Goal: Transaction & Acquisition: Purchase product/service

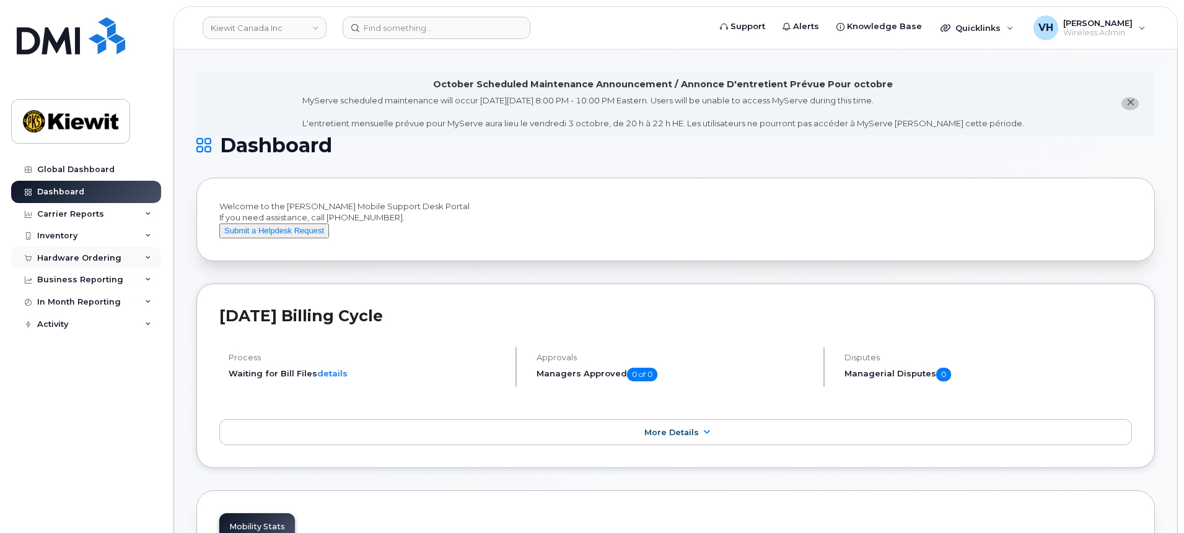
click at [83, 255] on div "Hardware Ordering" at bounding box center [79, 258] width 84 height 10
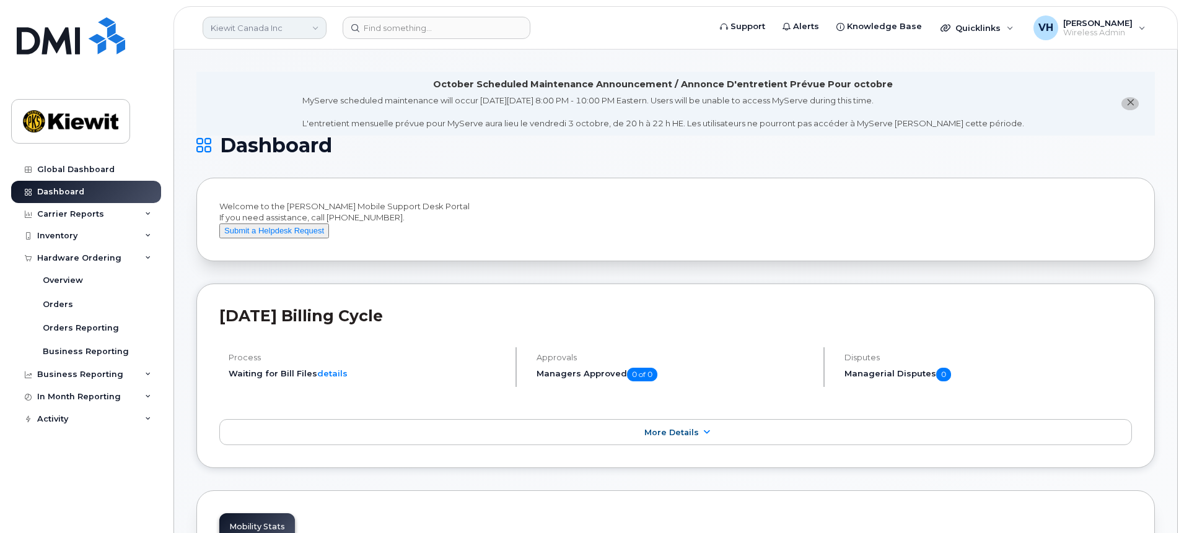
click at [302, 28] on link "Kiewit Canada Inc" at bounding box center [265, 28] width 124 height 22
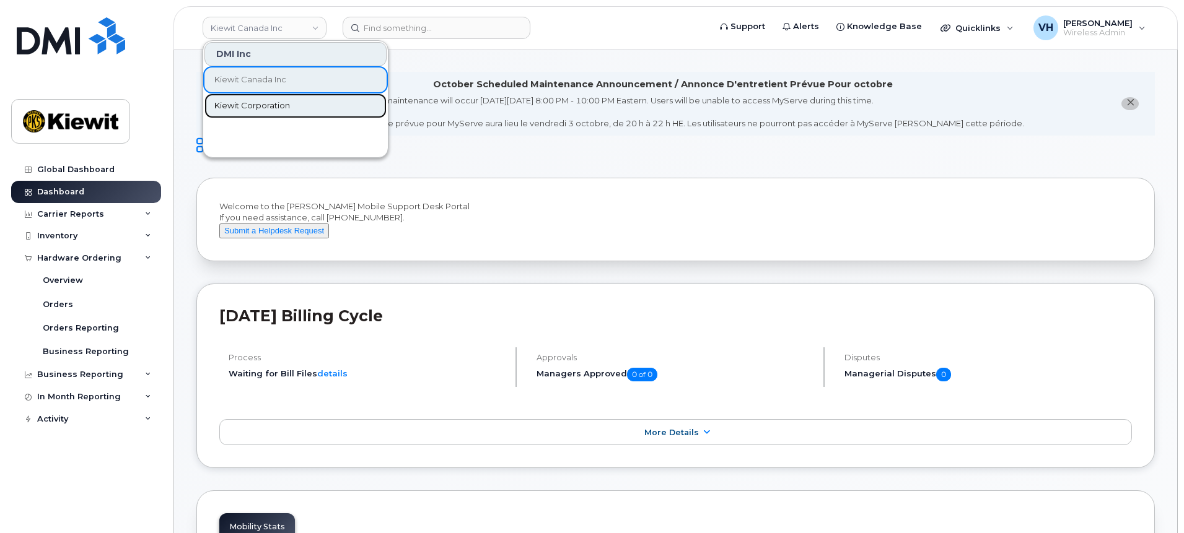
click at [264, 103] on span "Kiewit Corporation" at bounding box center [252, 106] width 76 height 12
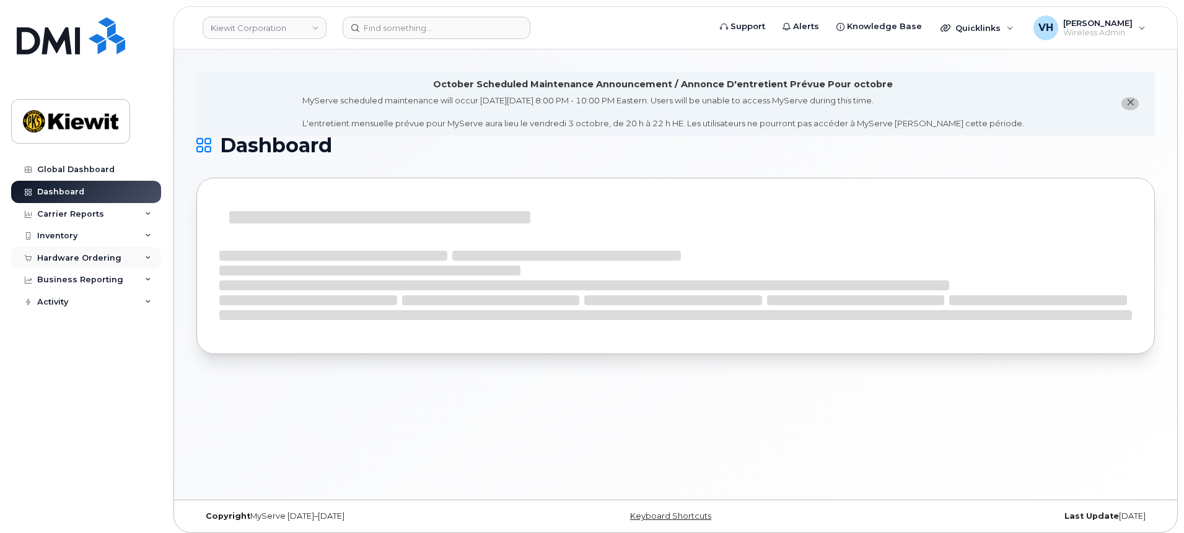
click at [100, 259] on div "Hardware Ordering" at bounding box center [79, 258] width 84 height 10
click at [59, 302] on div "Orders" at bounding box center [58, 304] width 30 height 11
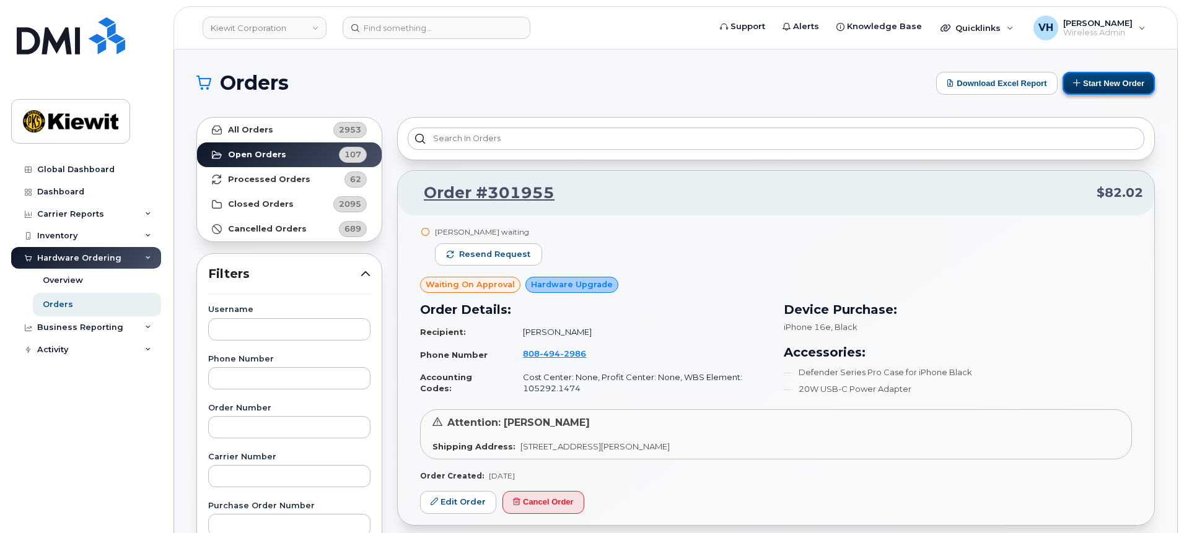
click at [1121, 79] on button "Start New Order" at bounding box center [1108, 83] width 92 height 23
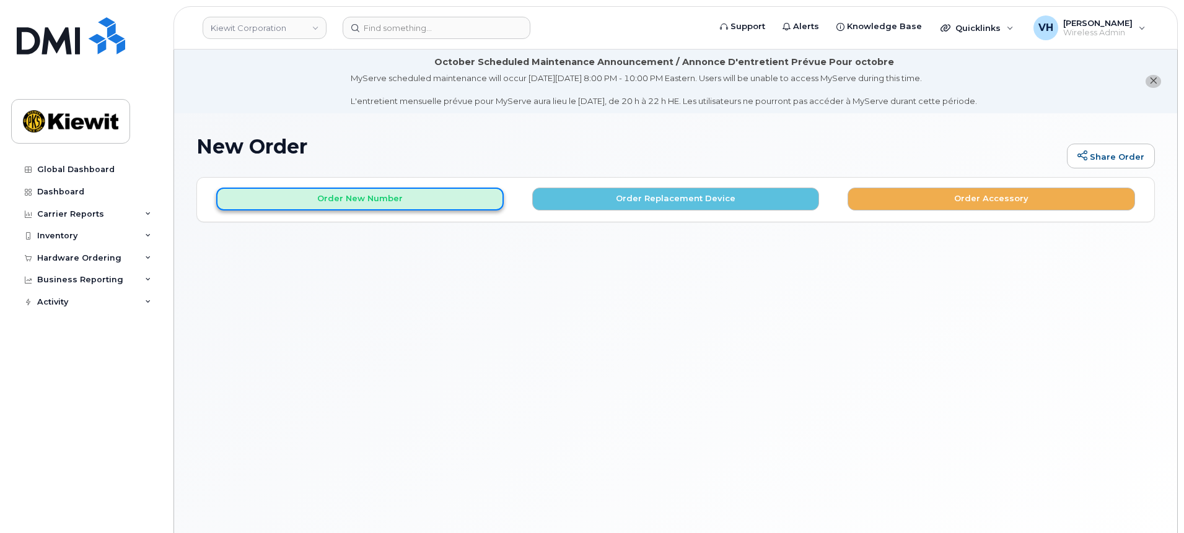
click at [372, 193] on button "Order New Number" at bounding box center [359, 199] width 287 height 23
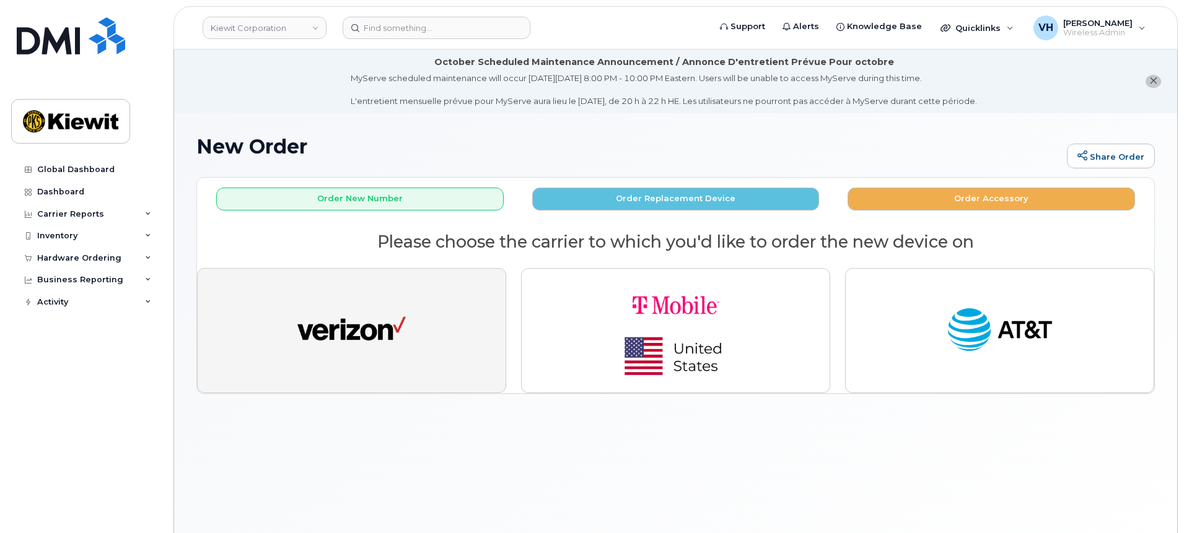
click at [373, 332] on img "button" at bounding box center [351, 331] width 108 height 56
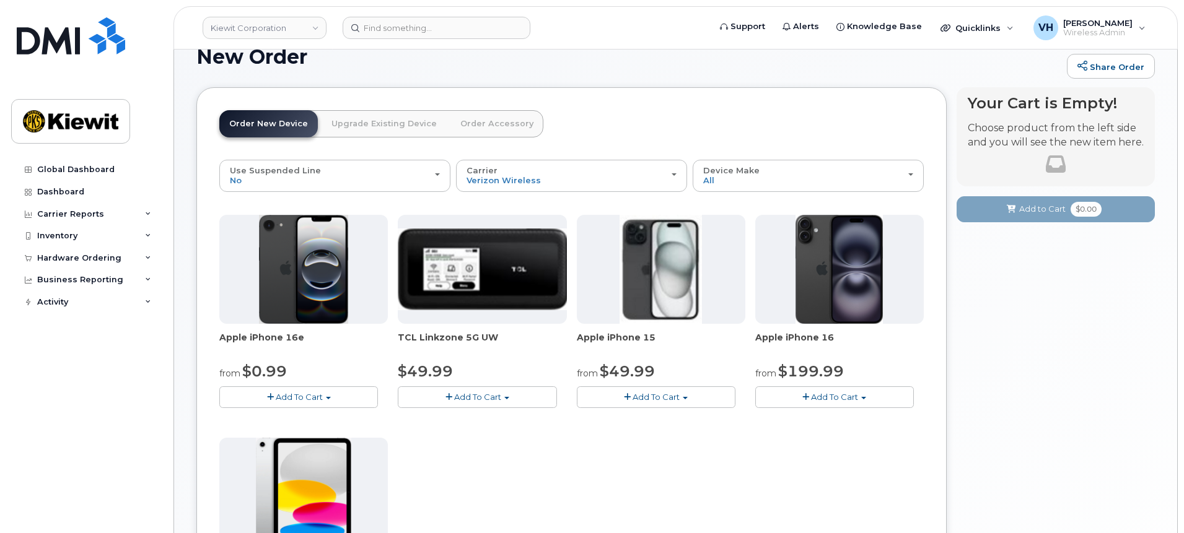
scroll to position [93, 0]
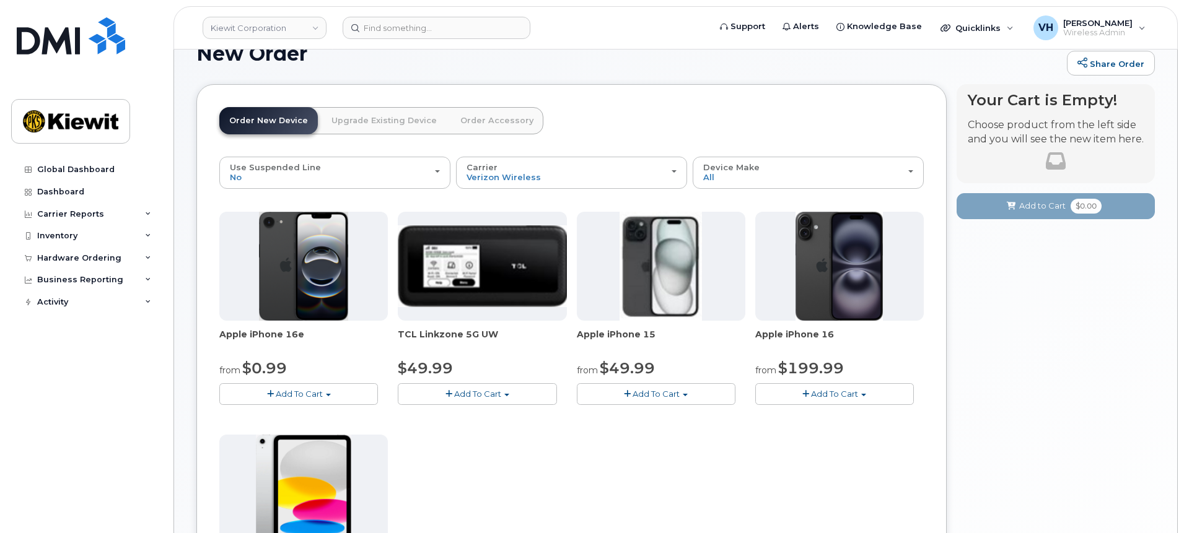
click at [334, 377] on div "from $0.99" at bounding box center [303, 368] width 168 height 21
click at [331, 393] on button "Add To Cart" at bounding box center [298, 394] width 159 height 22
click at [321, 416] on link "$0.99 - 2 Year Activation (128GB)" at bounding box center [302, 416] width 160 height 15
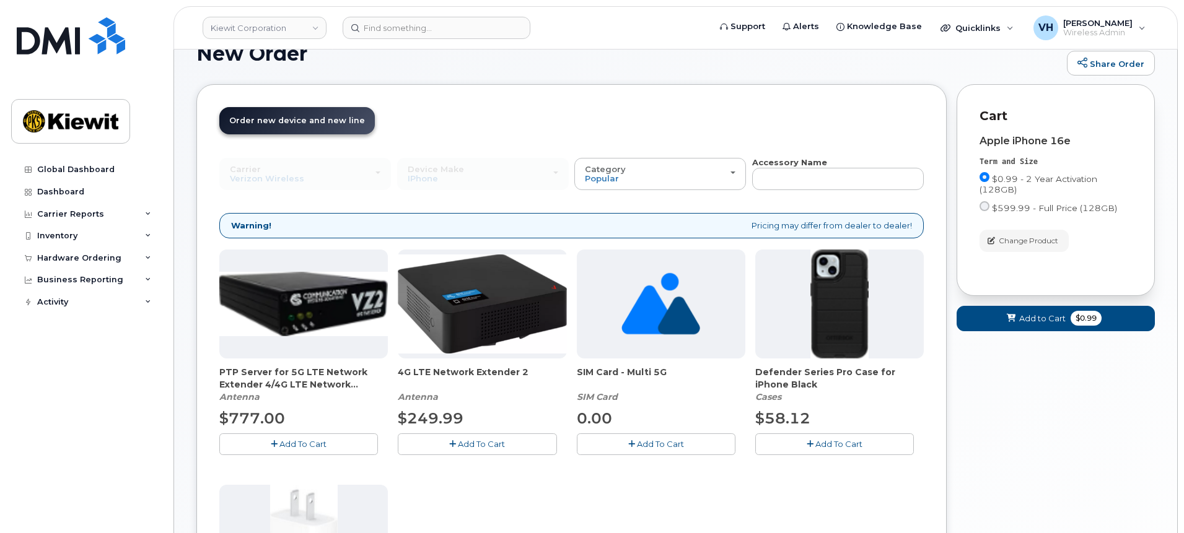
click at [809, 436] on button "Add To Cart" at bounding box center [834, 445] width 159 height 22
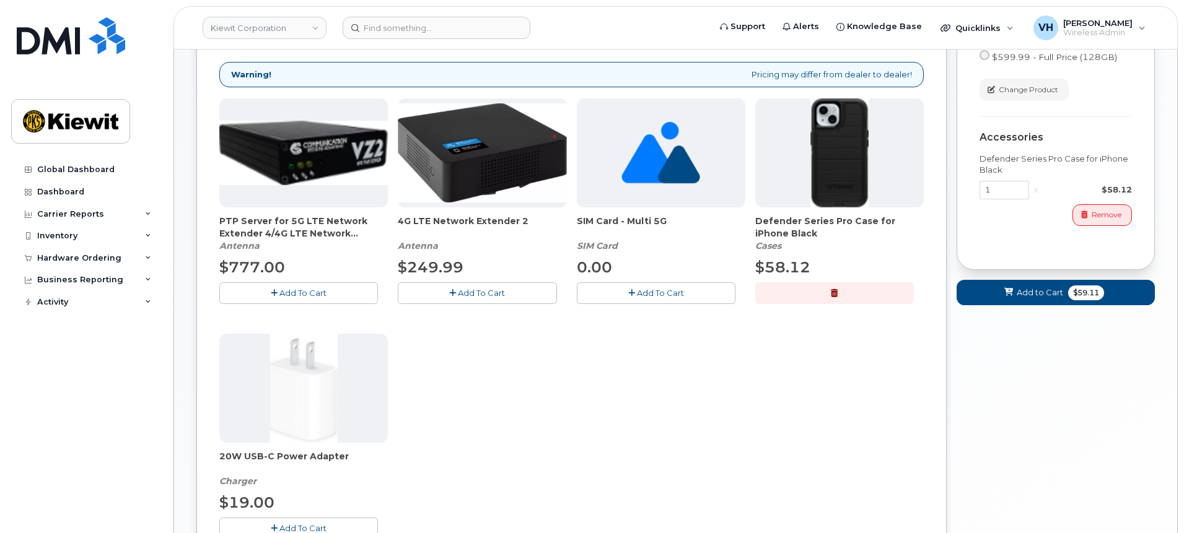
scroll to position [279, 0]
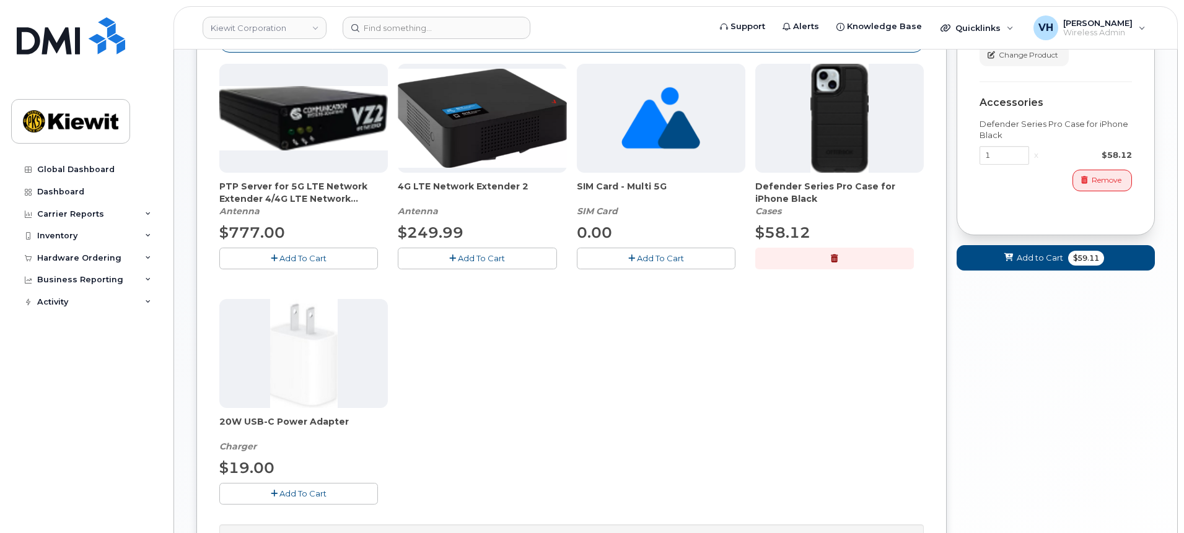
drag, startPoint x: 318, startPoint y: 489, endPoint x: 360, endPoint y: 479, distance: 43.9
click at [325, 489] on span "Add To Cart" at bounding box center [302, 494] width 47 height 10
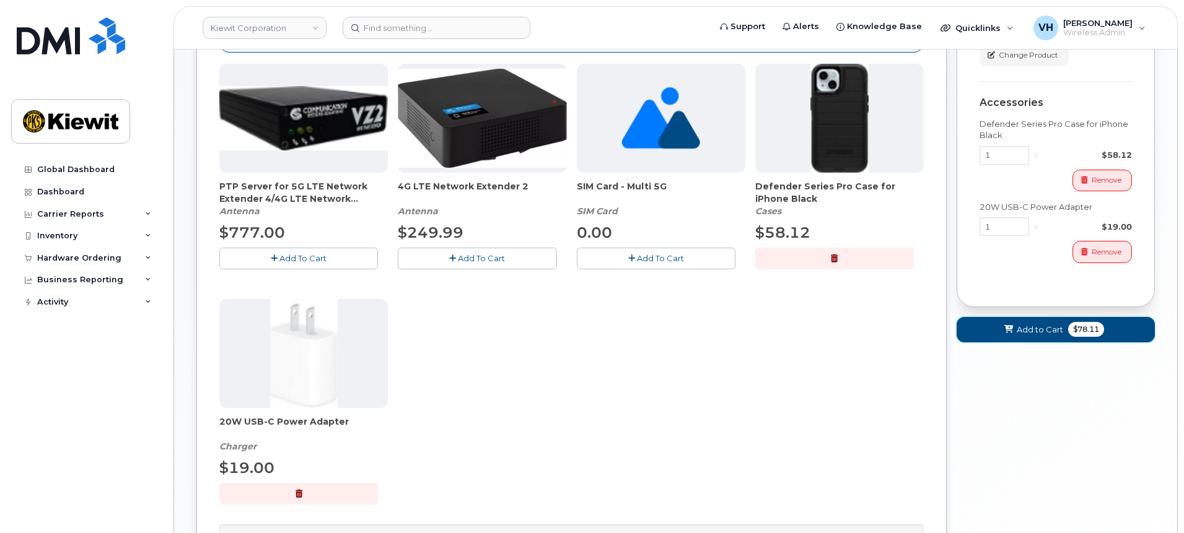
click at [1098, 325] on span "$78.11" at bounding box center [1086, 329] width 36 height 15
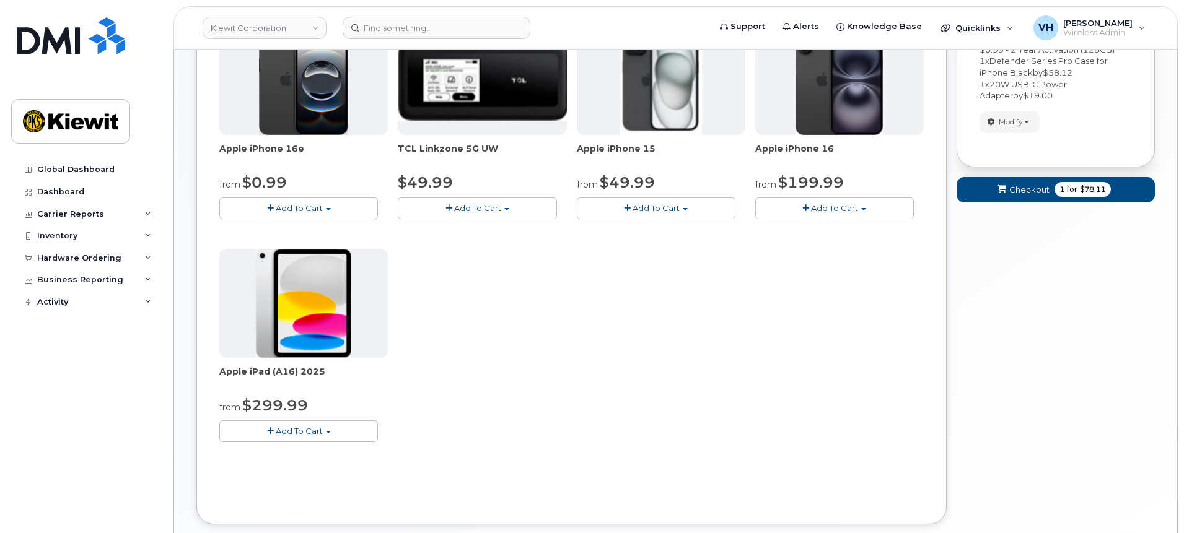
scroll to position [351, 0]
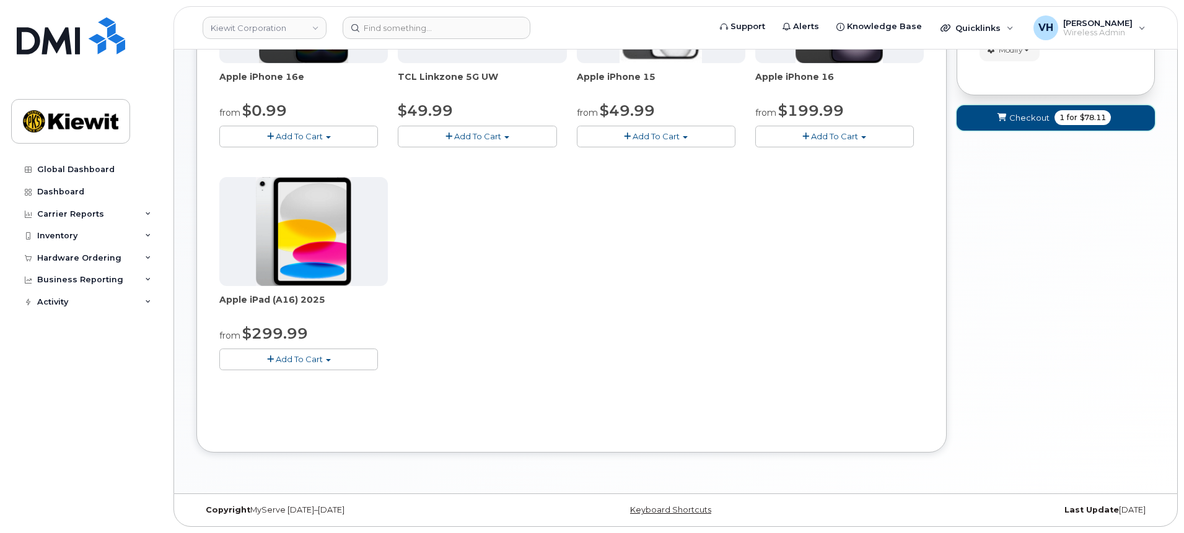
click at [1060, 118] on span "1" at bounding box center [1061, 117] width 5 height 11
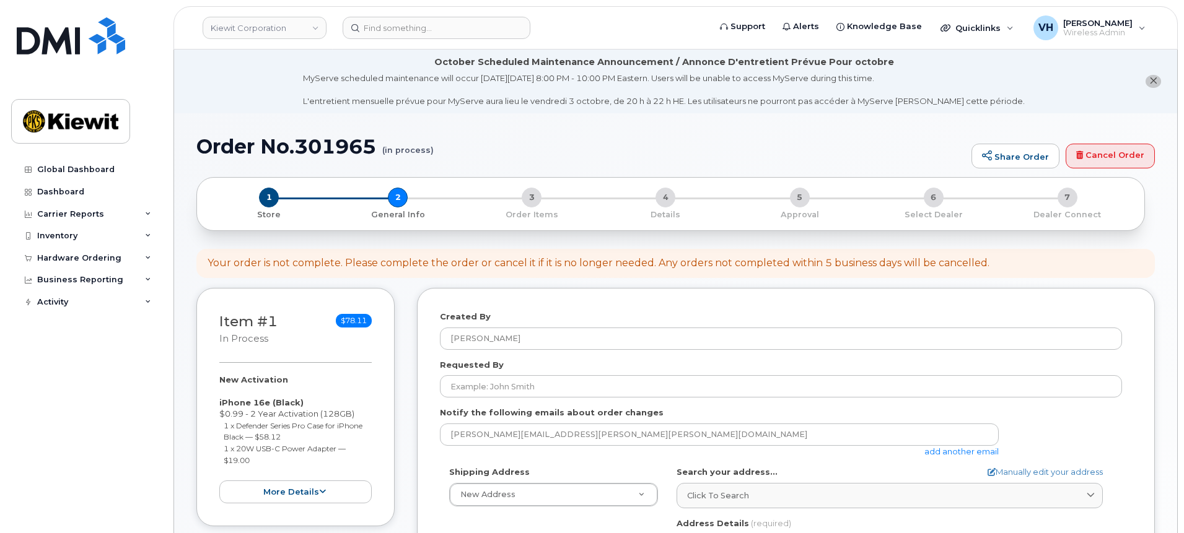
select select
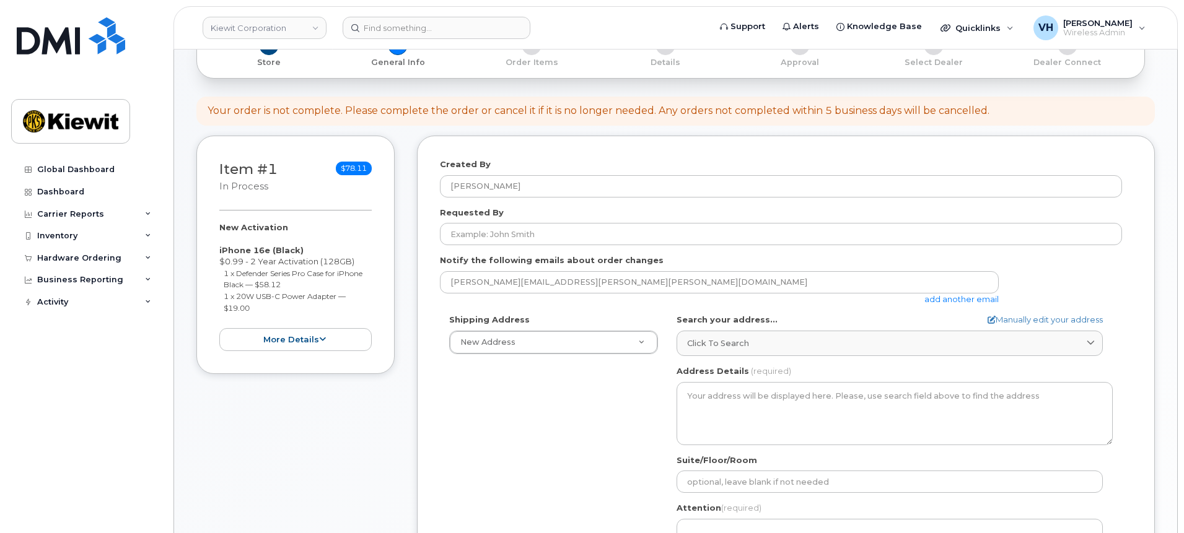
scroll to position [186, 0]
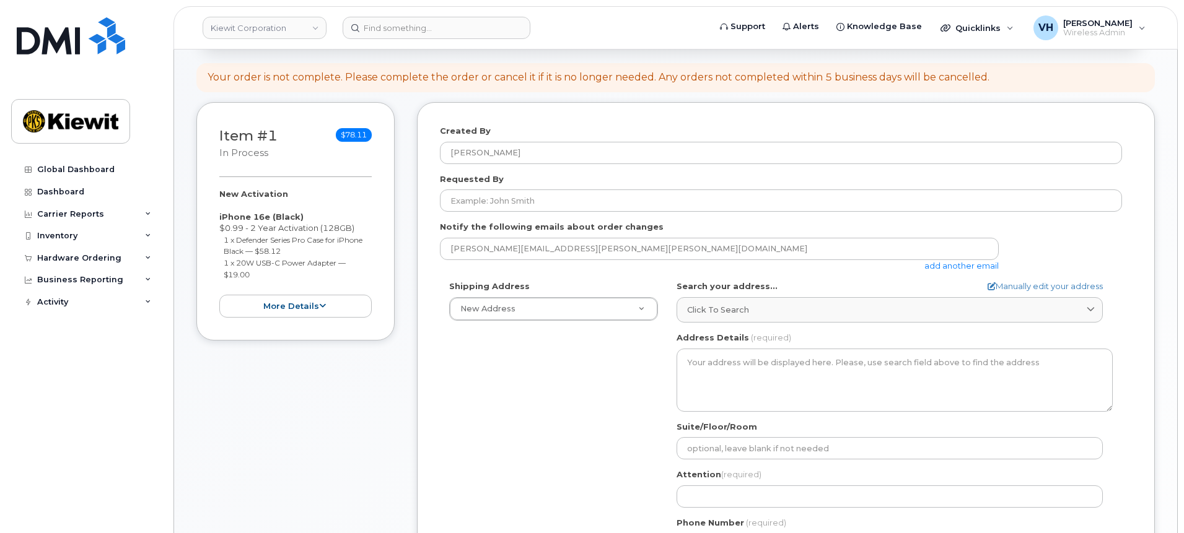
click at [964, 264] on link "add another email" at bounding box center [961, 266] width 74 height 10
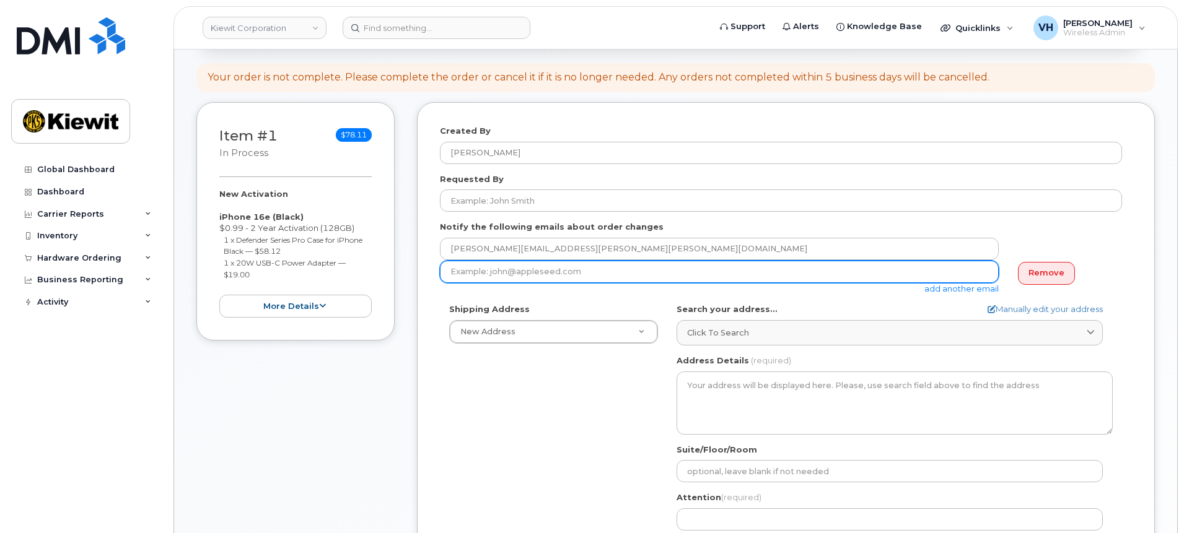
click at [618, 277] on input "email" at bounding box center [719, 272] width 559 height 22
paste input "Todd.Wille@kiewit.com"
type input "Todd.Wille@kiewit.com"
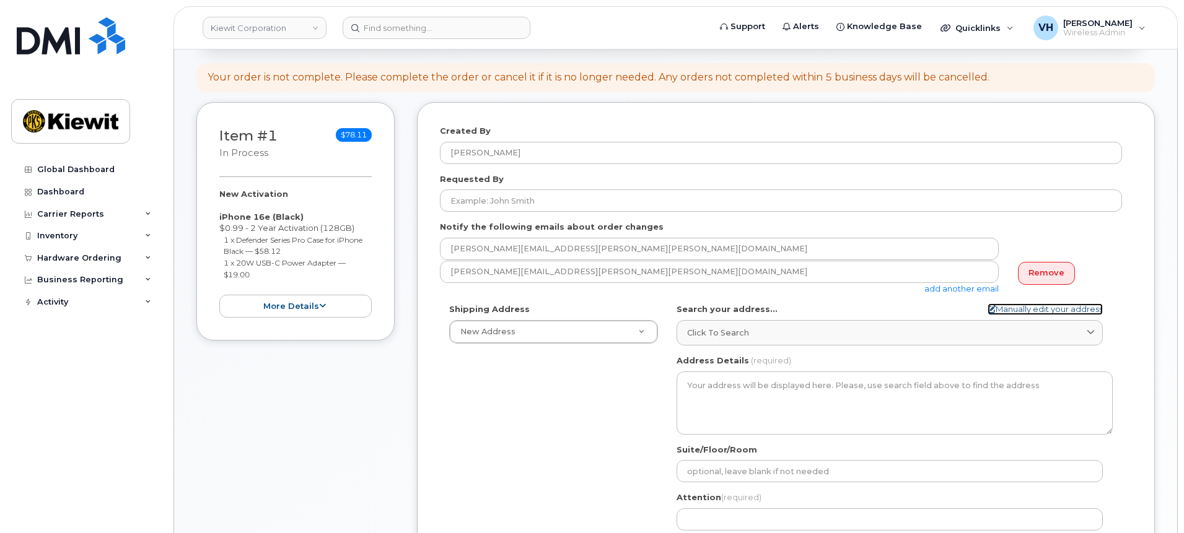
click at [1010, 310] on link "Manually edit your address" at bounding box center [1044, 309] width 115 height 12
select select
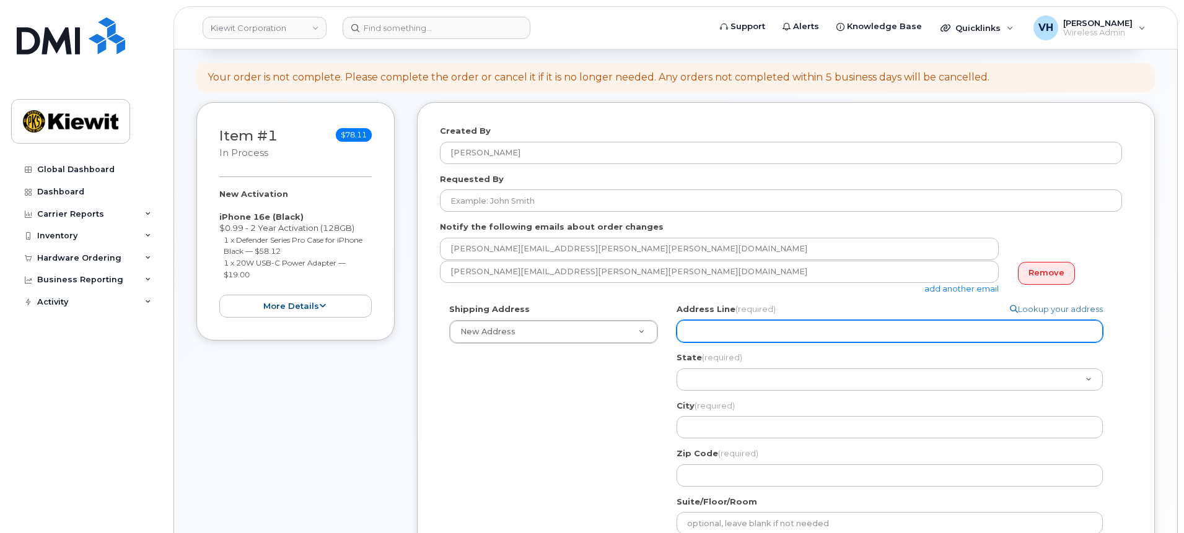
click at [796, 331] on input "Address Line (required)" at bounding box center [889, 331] width 426 height 22
paste input "33930 Weyerhaeuser Way S"
type input "33930 Weyerhaeuser Way S"
select select
click at [689, 328] on input "33930 Weyerhaeuser Way S" at bounding box center [889, 331] width 426 height 22
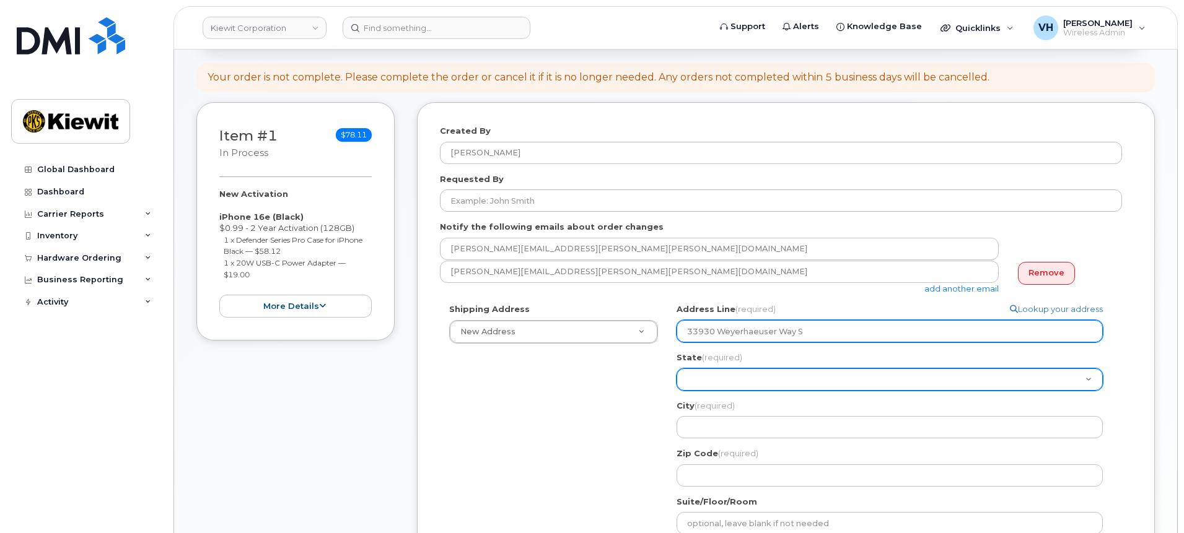
type input "33930 Weyerhaeuser Way S"
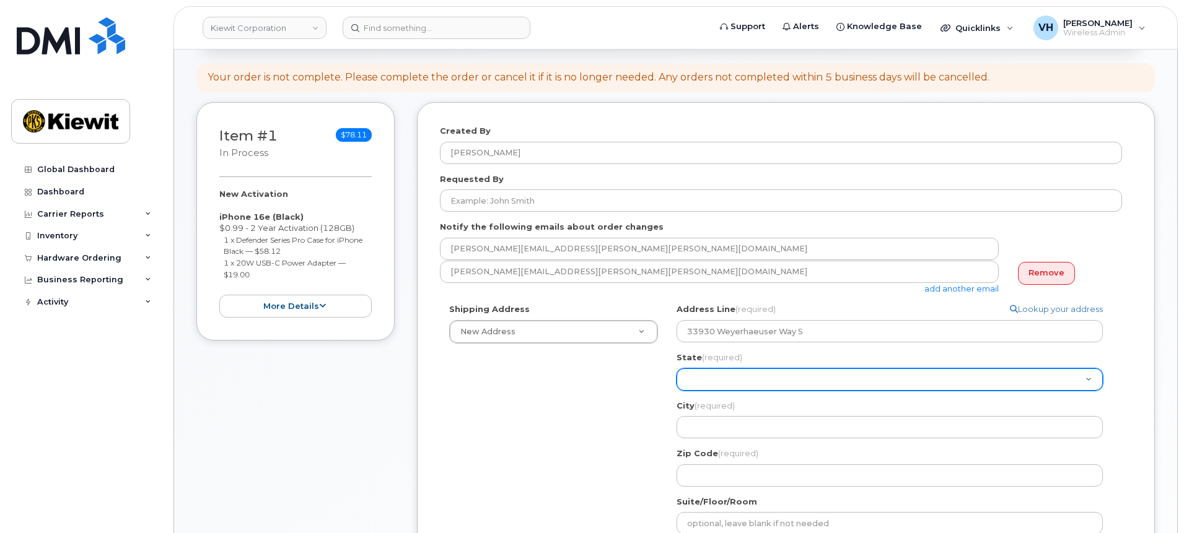
click at [721, 379] on select "Alabama Alaska American Samoa Arizona Arkansas California Colorado Connecticut …" at bounding box center [889, 379] width 426 height 22
select select "WA"
click at [676, 368] on select "Alabama Alaska American Samoa Arizona Arkansas California Colorado Connecticut …" at bounding box center [889, 379] width 426 height 22
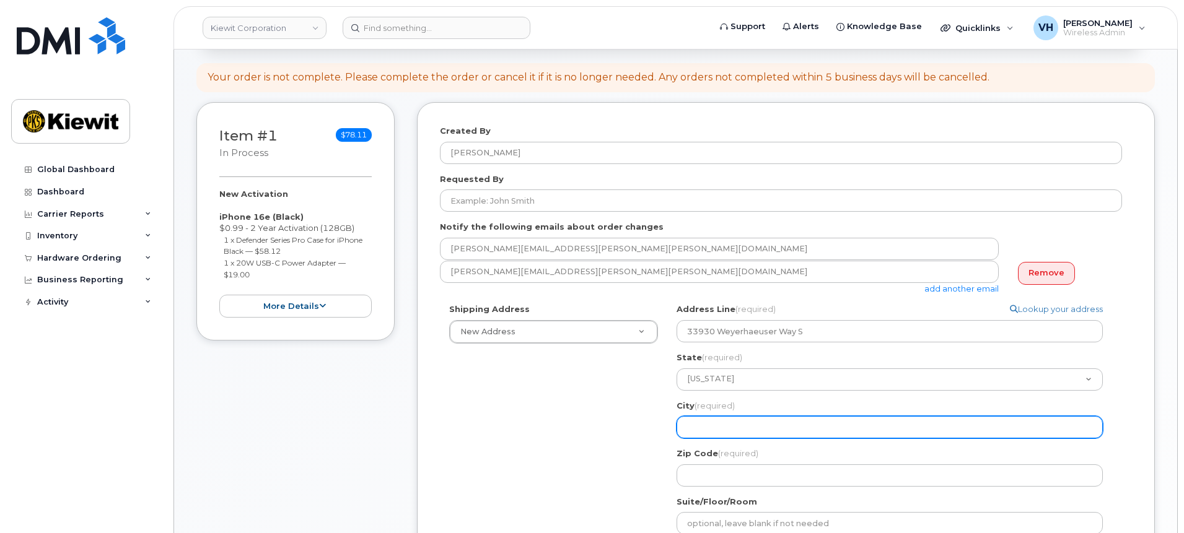
click at [728, 438] on div "Address Line (required) Lookup your address 33930 Weyerhaeuser Way S State (req…" at bounding box center [894, 394] width 436 height 183
click at [726, 429] on input "City (required)" at bounding box center [889, 427] width 426 height 22
paste input "Federal Way"
select select
type input "Federal Way"
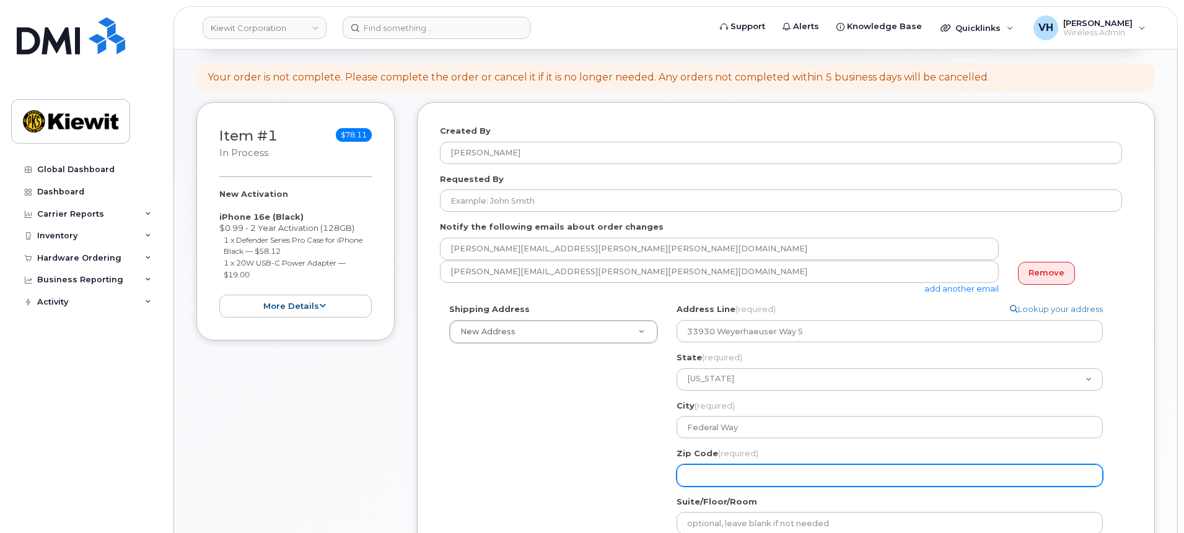
click at [739, 471] on input "Zip Code (required)" at bounding box center [889, 475] width 426 height 22
paste input "98001"
select select
type input "85040"
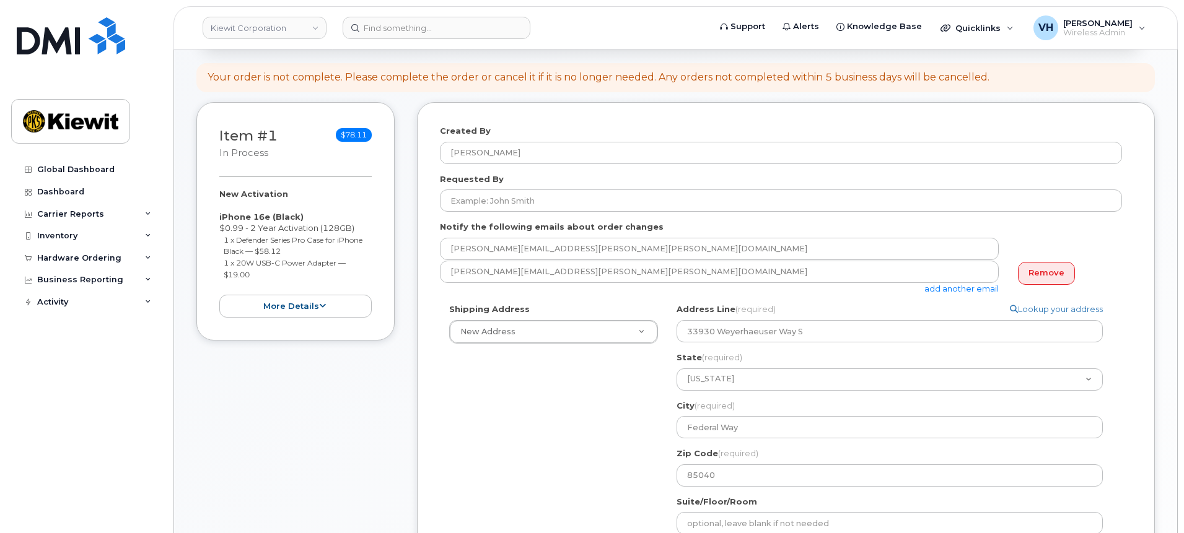
type input "8777727707"
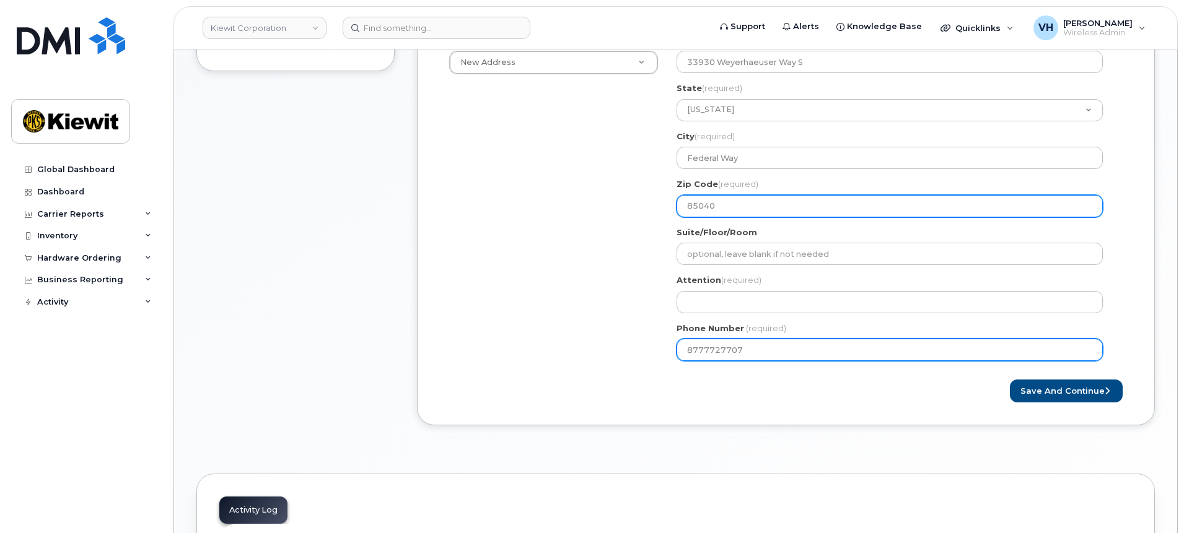
scroll to position [464, 0]
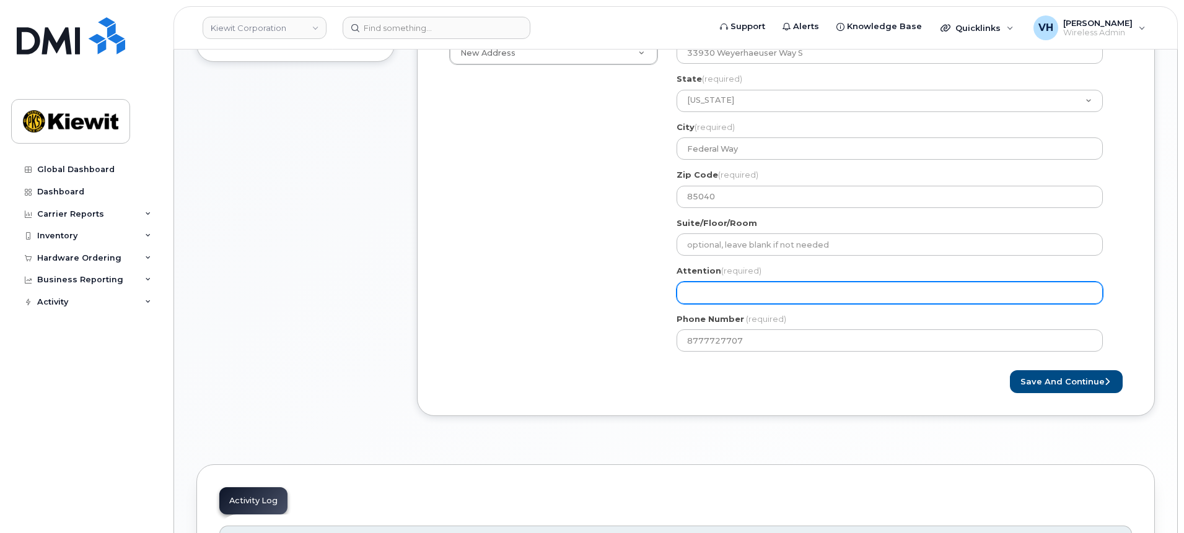
click at [711, 296] on input "Attention (required)" at bounding box center [889, 293] width 426 height 22
click at [754, 294] on input "Attention (required)" at bounding box center [889, 293] width 426 height 22
paste input "Todd Wille"
select select
type input "Todd Wille"
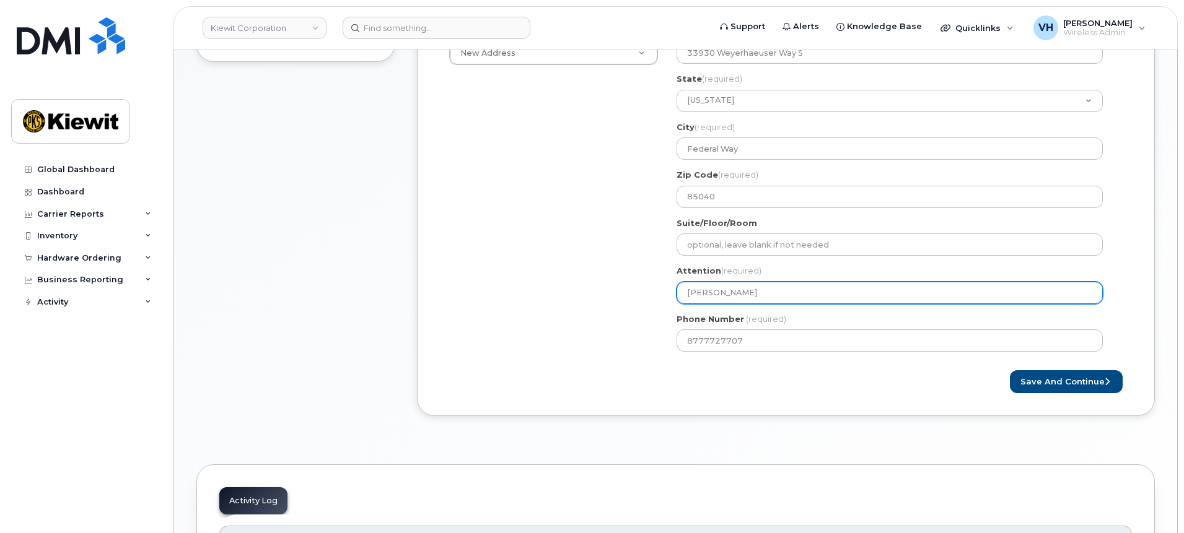
select select
click at [811, 288] on input "Todd Wille," at bounding box center [889, 293] width 426 height 22
paste input "[PERSON_NAME]"
type input "[PERSON_NAME], [PERSON_NAME]"
select select
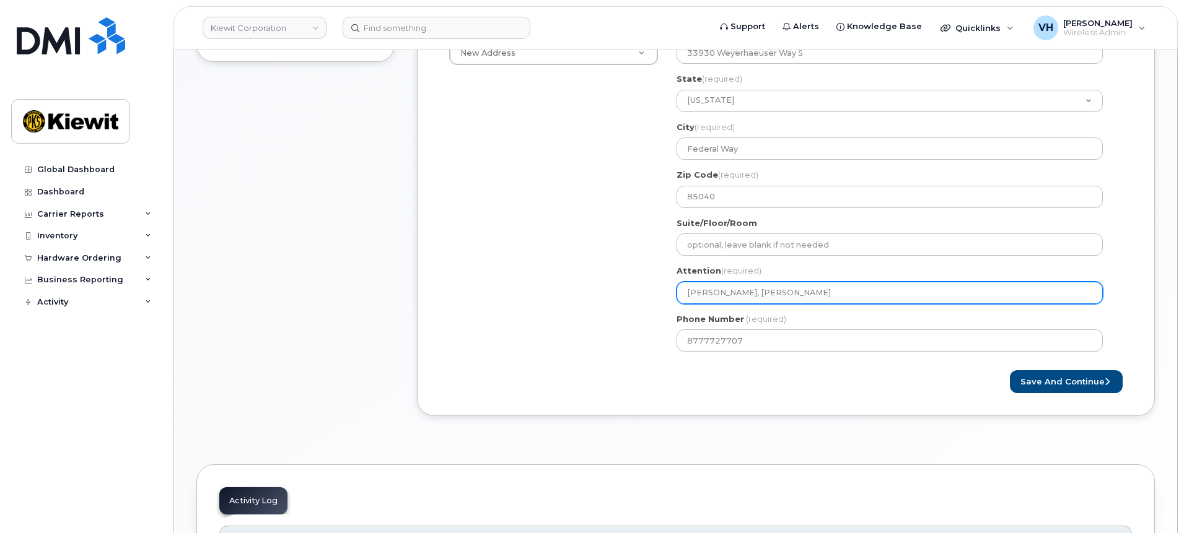
type input "[PERSON_NAME], [PERSON_NAME]"
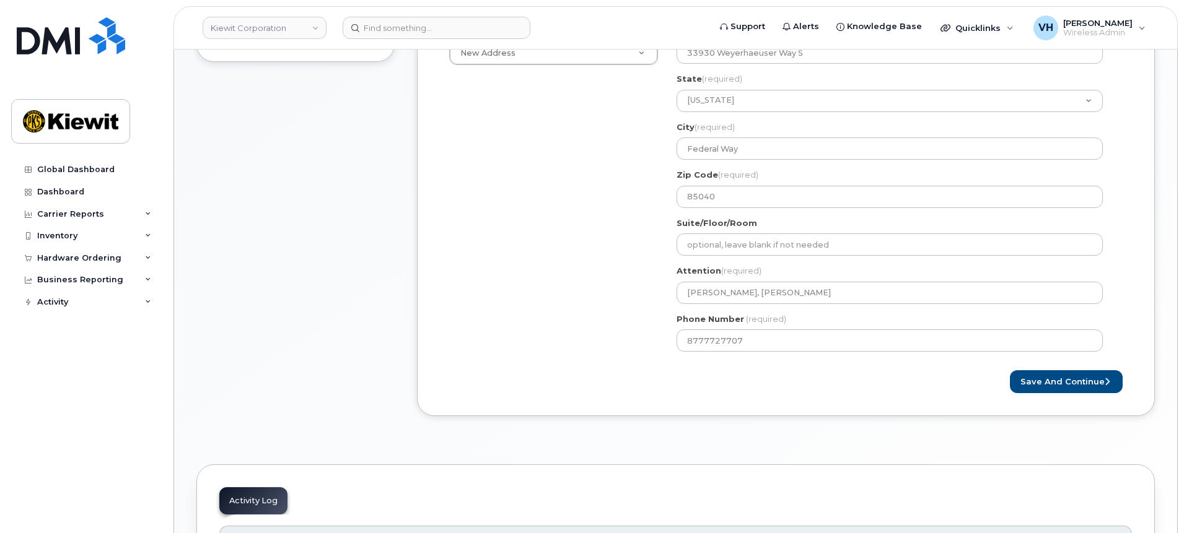
click at [752, 432] on div "Created By Valerie Henderson Requested By Notify the following emails about ord…" at bounding box center [786, 128] width 738 height 611
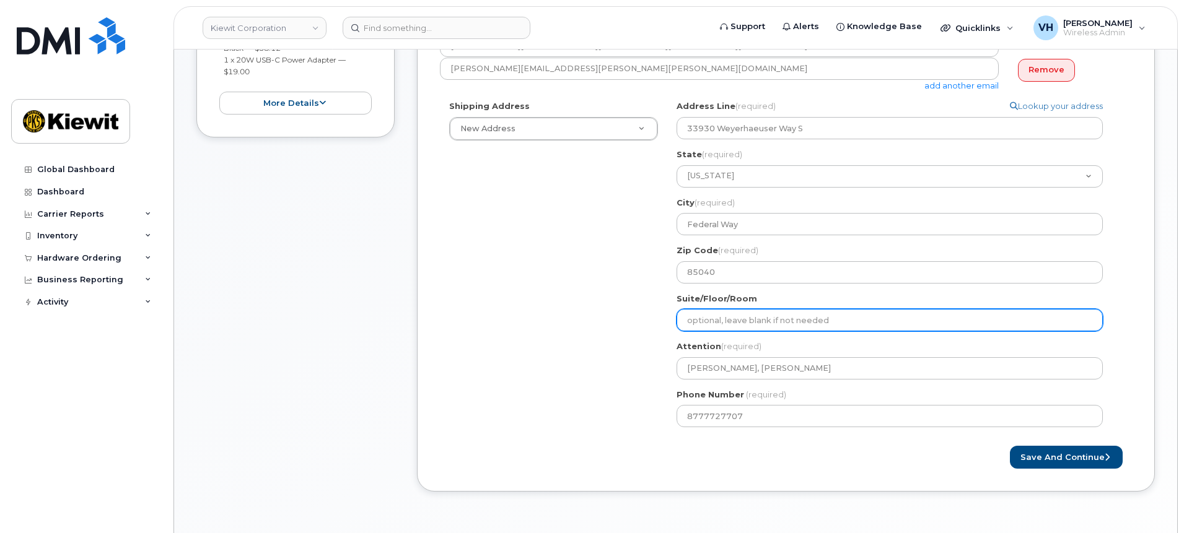
scroll to position [372, 0]
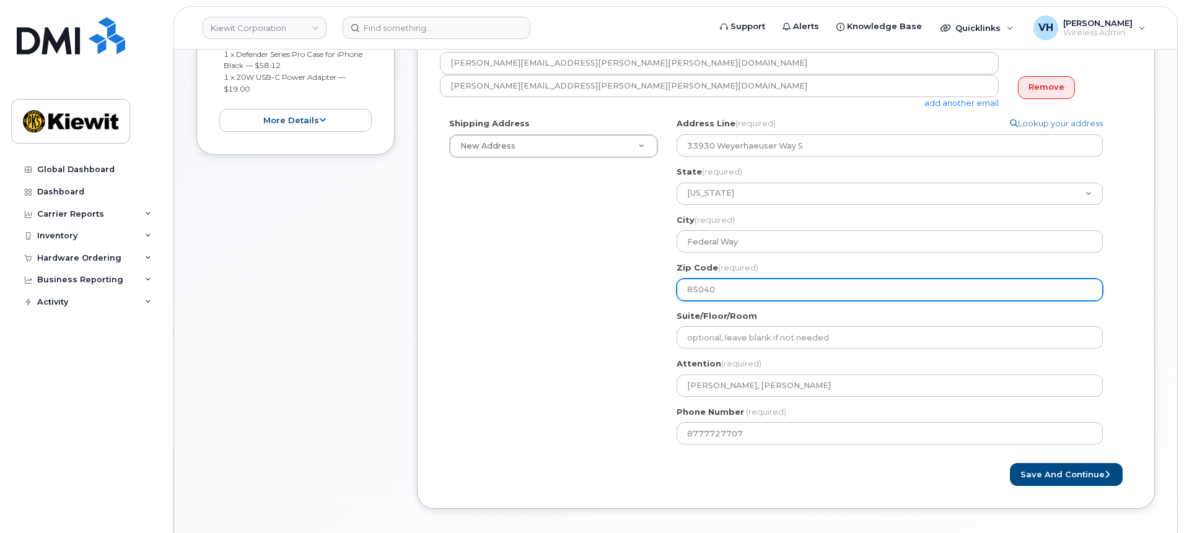
drag, startPoint x: 691, startPoint y: 284, endPoint x: 606, endPoint y: 279, distance: 85.6
click at [606, 279] on div "Shipping Address New Address New Address 5405 Cypress Center Drive 1550 Mike Fa…" at bounding box center [781, 286] width 682 height 336
paste input "98001"
select select
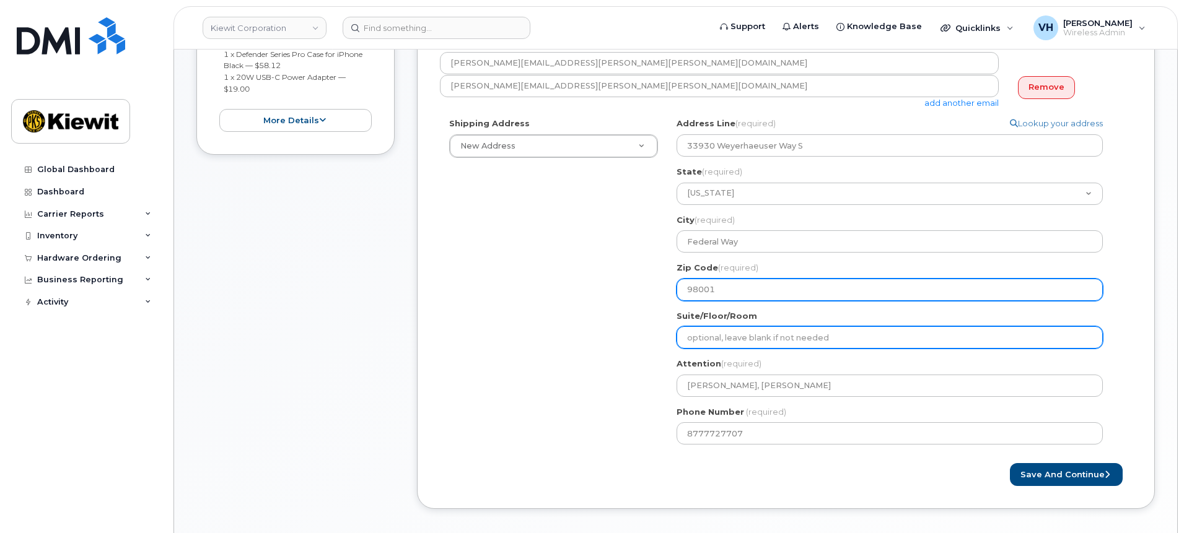
type input "98001"
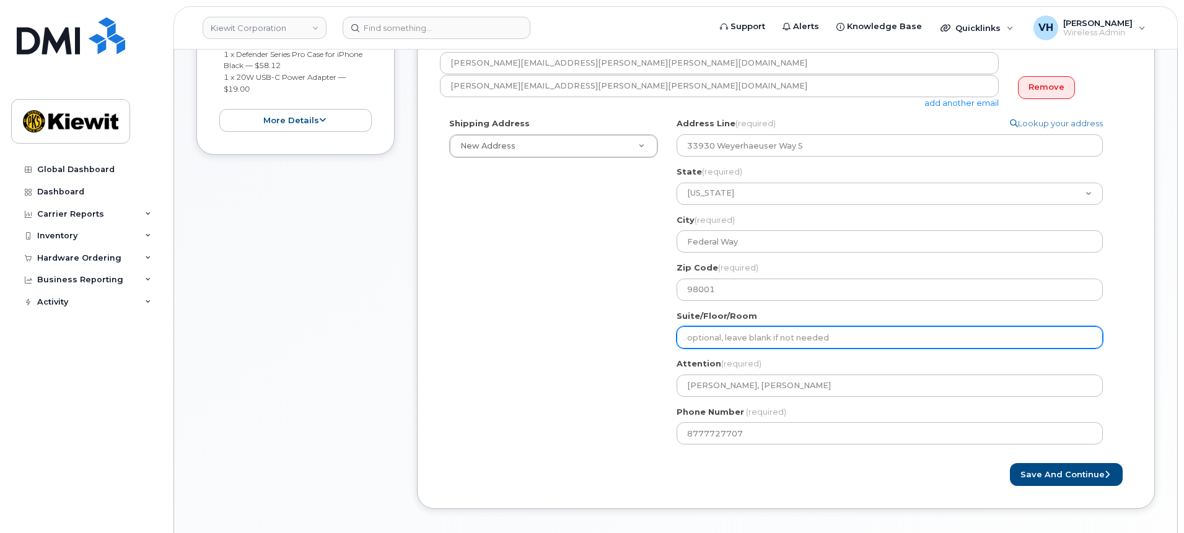
click at [1018, 331] on input "Suite/Floor/Room" at bounding box center [889, 337] width 426 height 22
type input "Suite 100"
select select
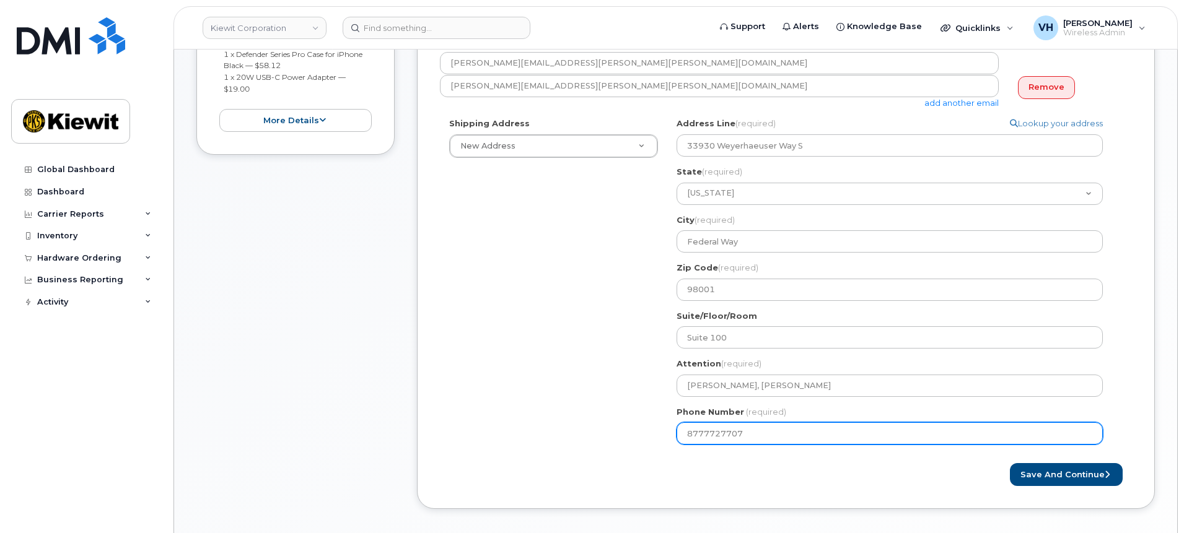
click at [807, 430] on input "8777727707" at bounding box center [889, 433] width 426 height 22
type input "4023068274"
select select
drag, startPoint x: 807, startPoint y: 429, endPoint x: 570, endPoint y: 427, distance: 236.6
click at [570, 427] on div "Shipping Address New Address New Address 5405 Cypress Center Drive 1550 Mike Fa…" at bounding box center [781, 286] width 682 height 336
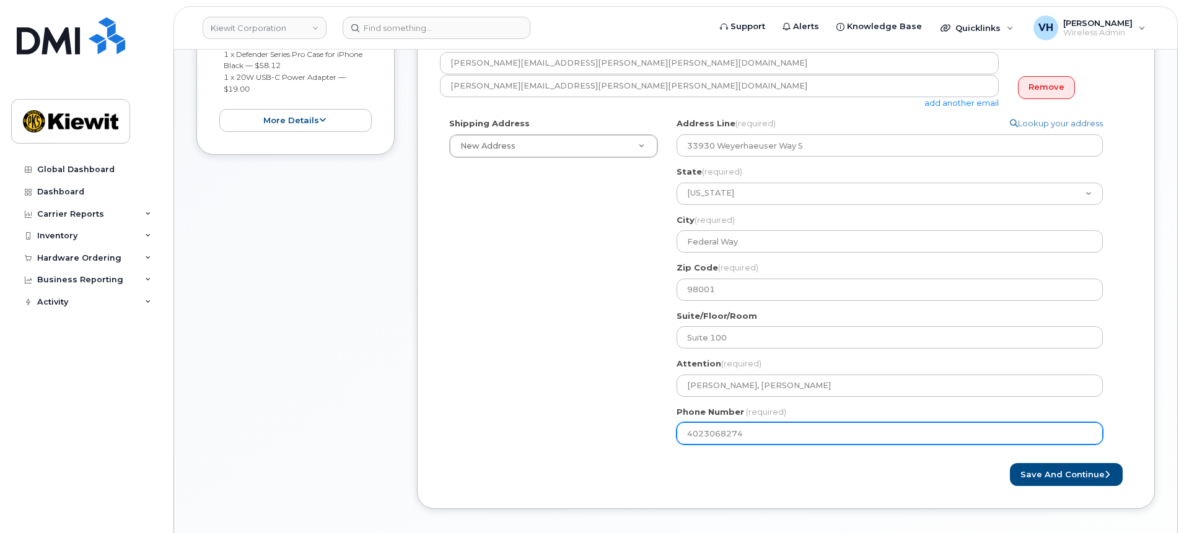
type input "8777727707"
select select
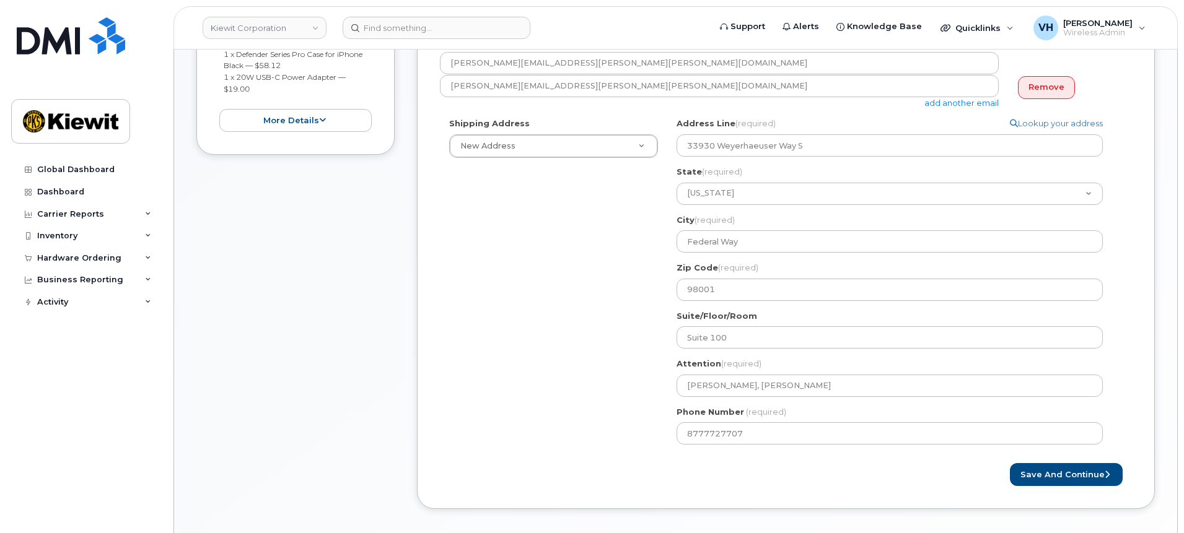
drag, startPoint x: 811, startPoint y: 419, endPoint x: 817, endPoint y: 410, distance: 11.5
click at [813, 416] on div "Phone Number (required) 8777727707" at bounding box center [894, 425] width 436 height 39
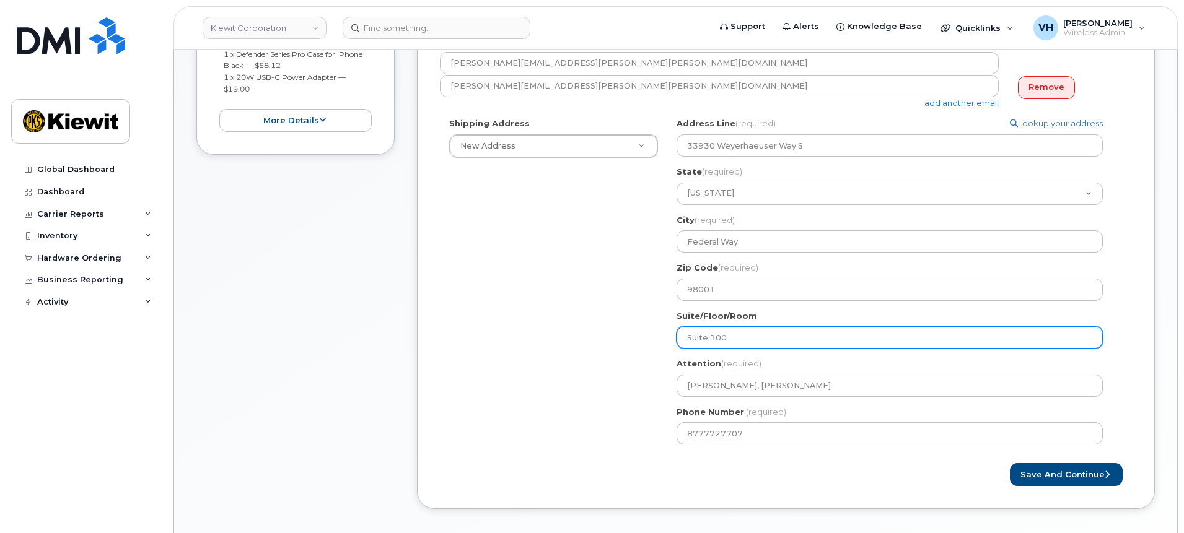
click at [825, 331] on input "Suite 100" at bounding box center [889, 337] width 426 height 22
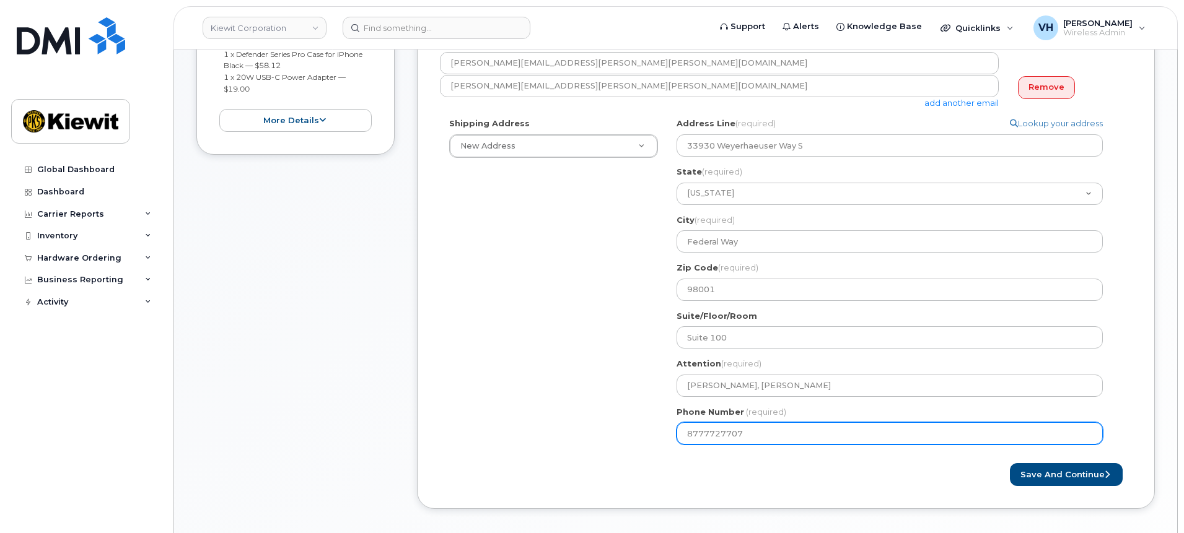
click at [754, 435] on input "8777727707" at bounding box center [889, 433] width 426 height 22
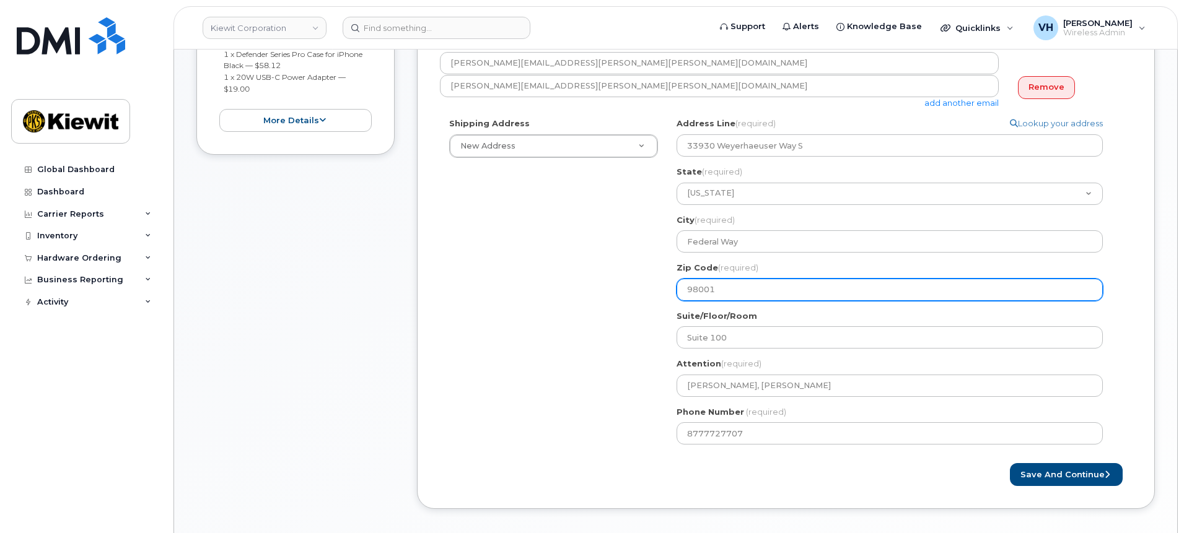
click at [972, 295] on input "98001" at bounding box center [889, 290] width 426 height 22
click at [837, 287] on input "98001" at bounding box center [889, 290] width 426 height 22
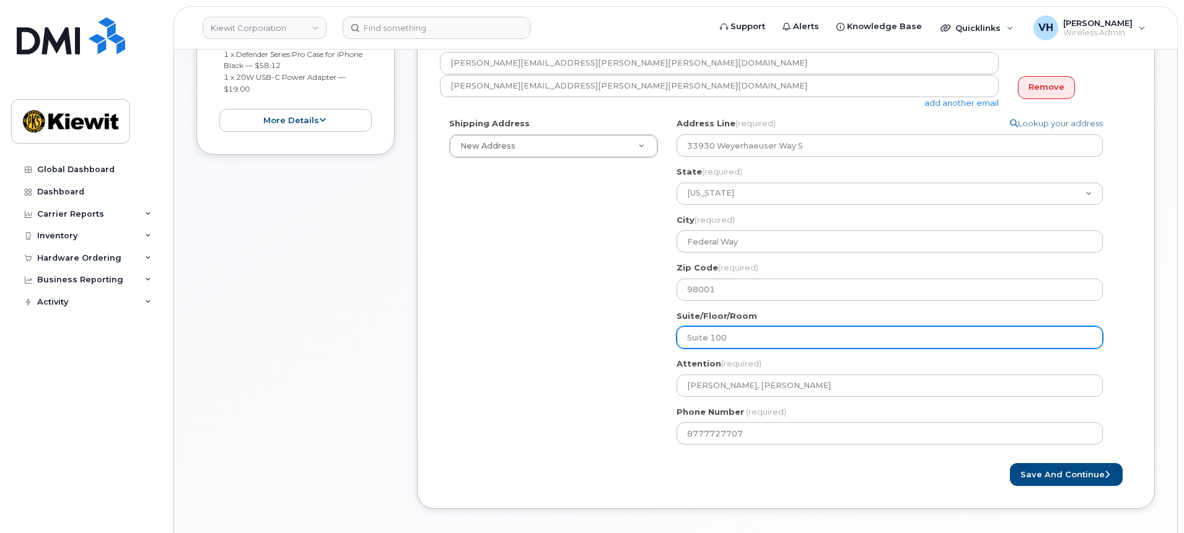
click at [767, 346] on input "Suite 100" at bounding box center [889, 337] width 426 height 22
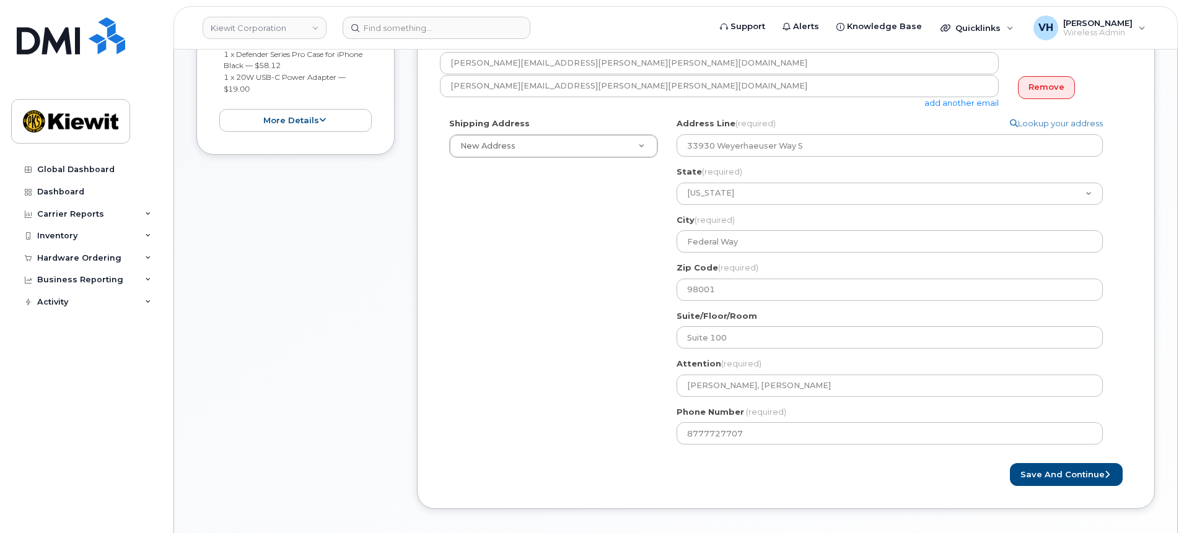
click at [425, 323] on div "Created By Valerie Henderson Requested By Notify the following emails about ord…" at bounding box center [786, 212] width 738 height 593
click at [548, 324] on div "Shipping Address New Address New Address 5405 Cypress Center Drive 1550 Mike Fa…" at bounding box center [781, 286] width 682 height 336
click at [1062, 474] on button "Save and Continue" at bounding box center [1065, 474] width 113 height 23
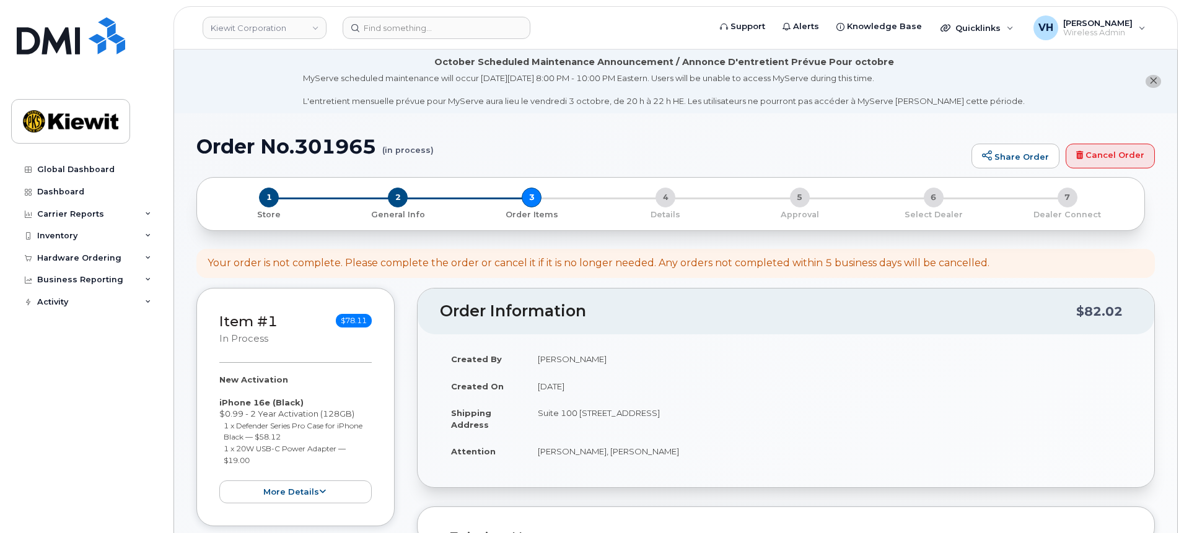
select select
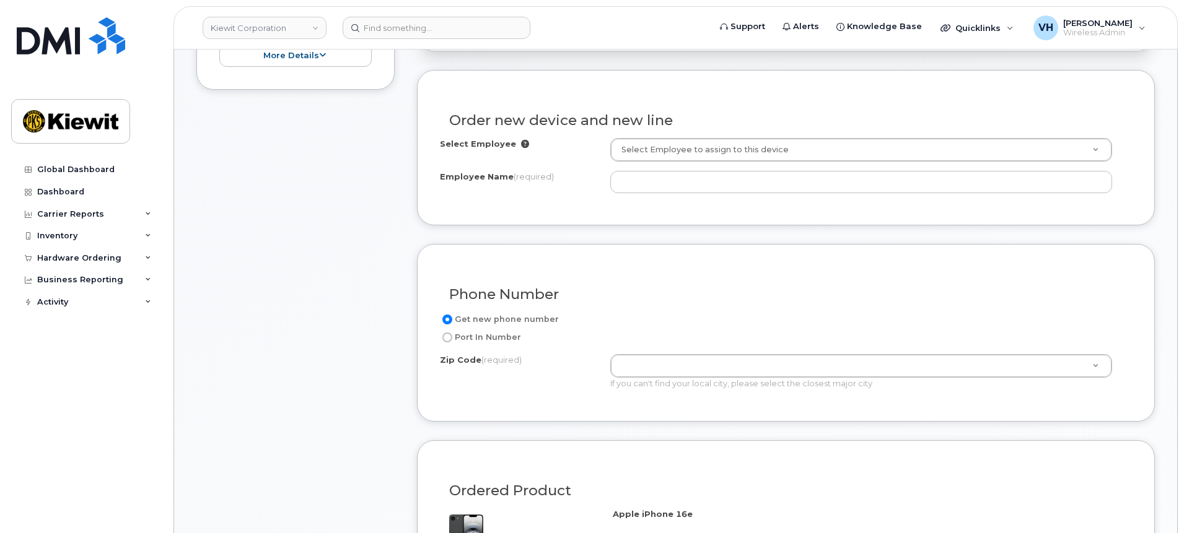
scroll to position [464, 0]
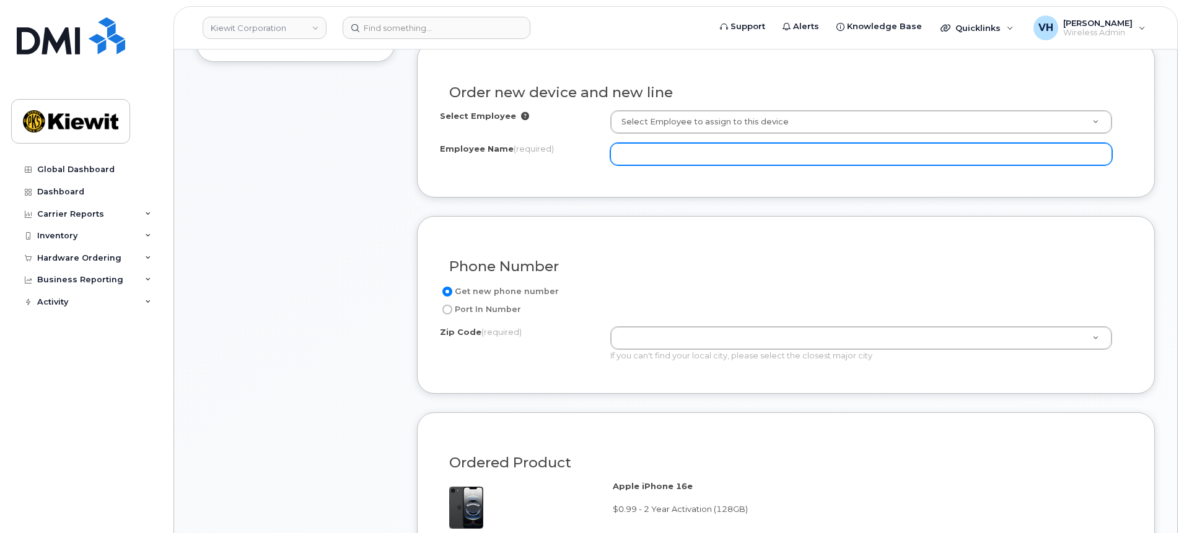
click at [723, 159] on input "Employee Name (required)" at bounding box center [861, 154] width 502 height 22
paste input "[PERSON_NAME]"
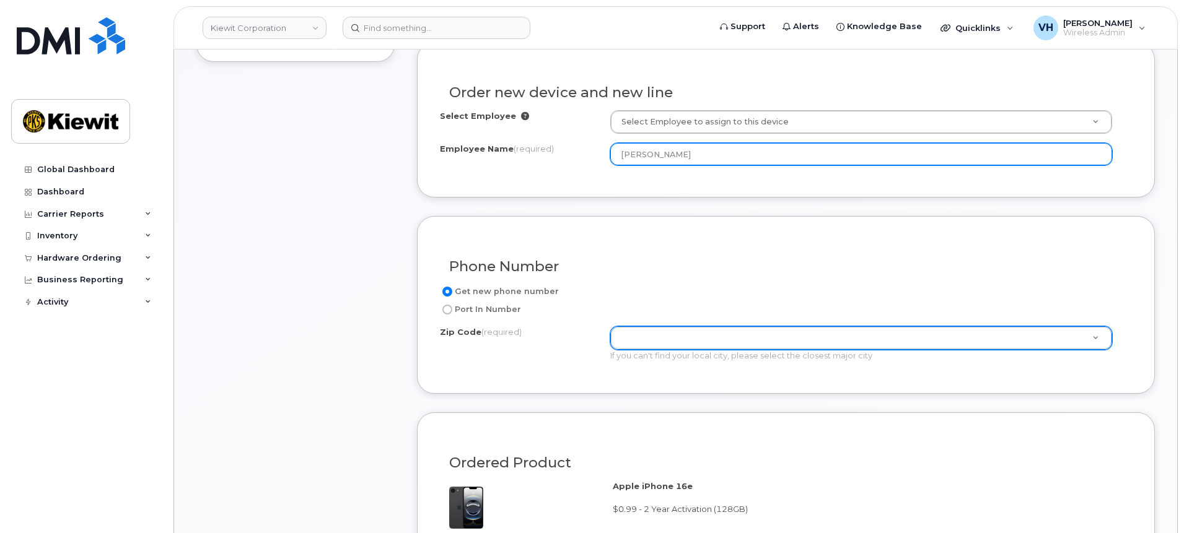
type input "[PERSON_NAME]"
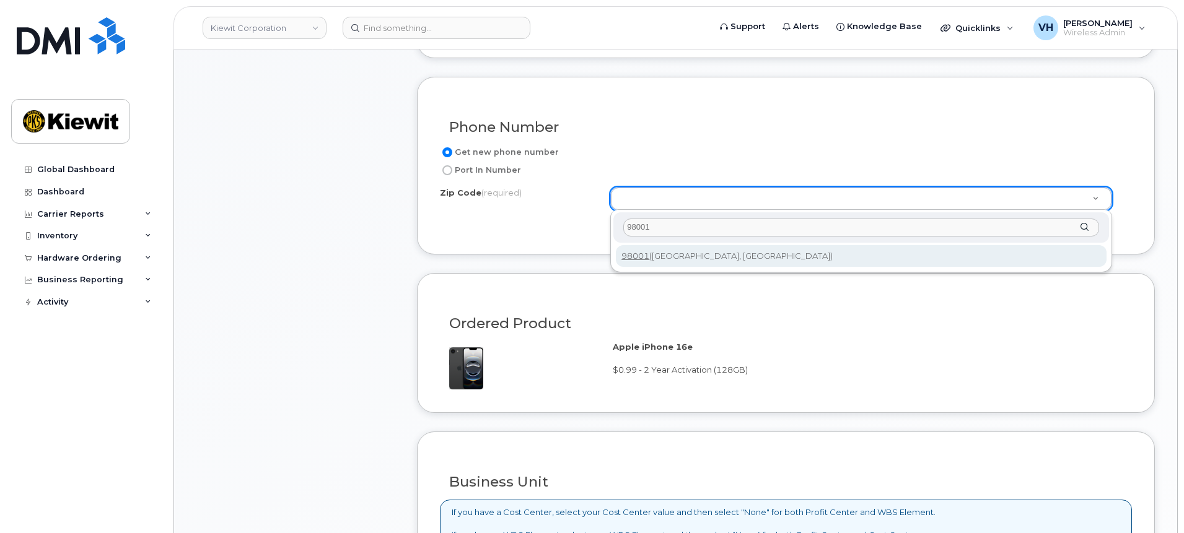
scroll to position [650, 0]
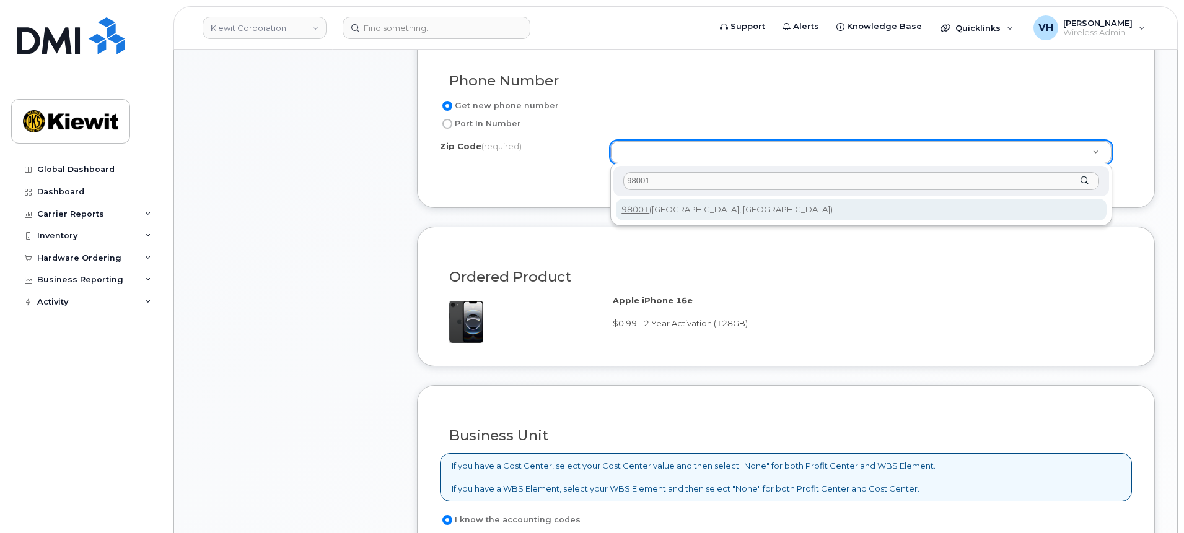
type input "98001"
type input "98001 ([GEOGRAPHIC_DATA], [GEOGRAPHIC_DATA])"
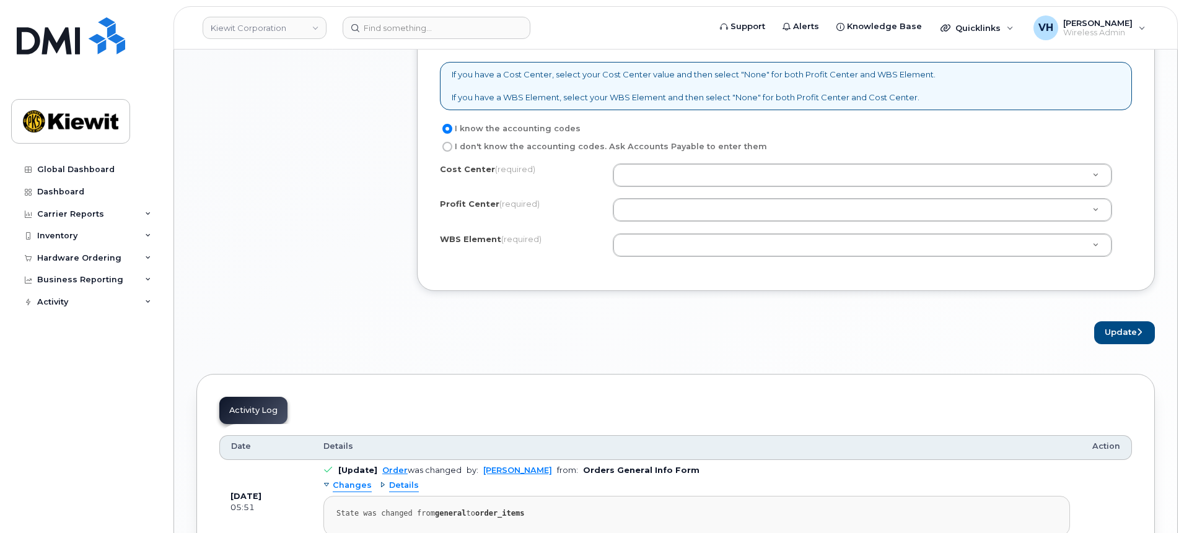
scroll to position [1115, 0]
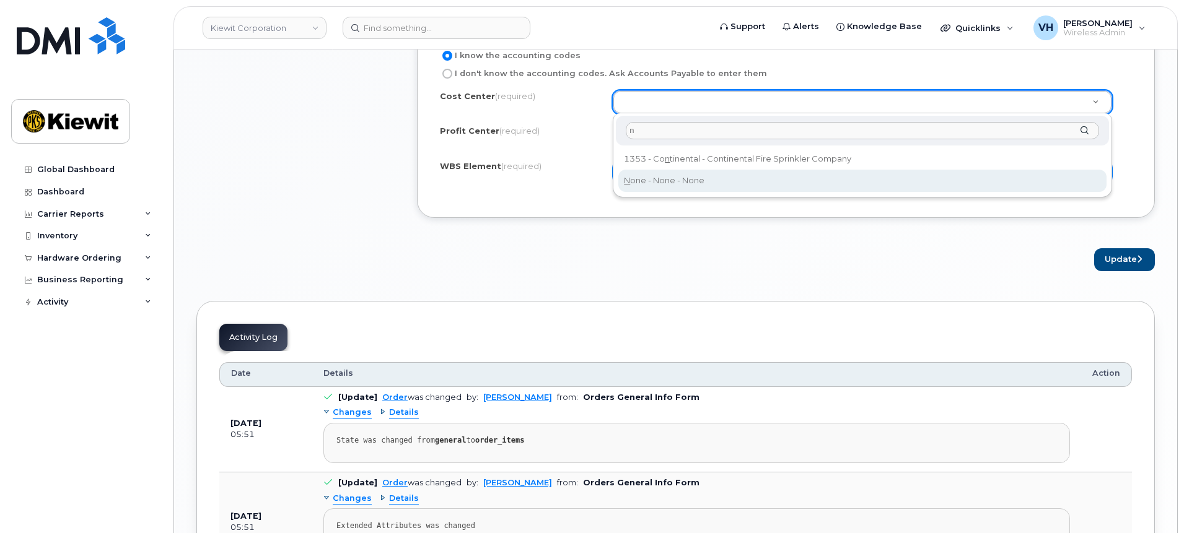
type input "n"
type input "None"
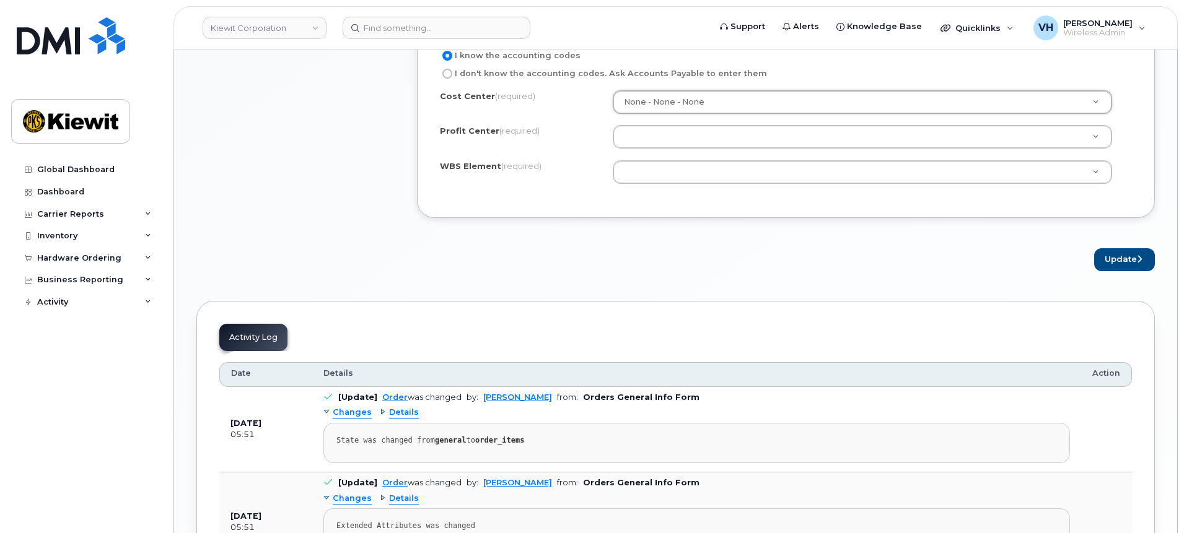
click at [654, 153] on div "Cost Center (required) None - None - None None Profit Center (required) None - …" at bounding box center [786, 142] width 692 height 105
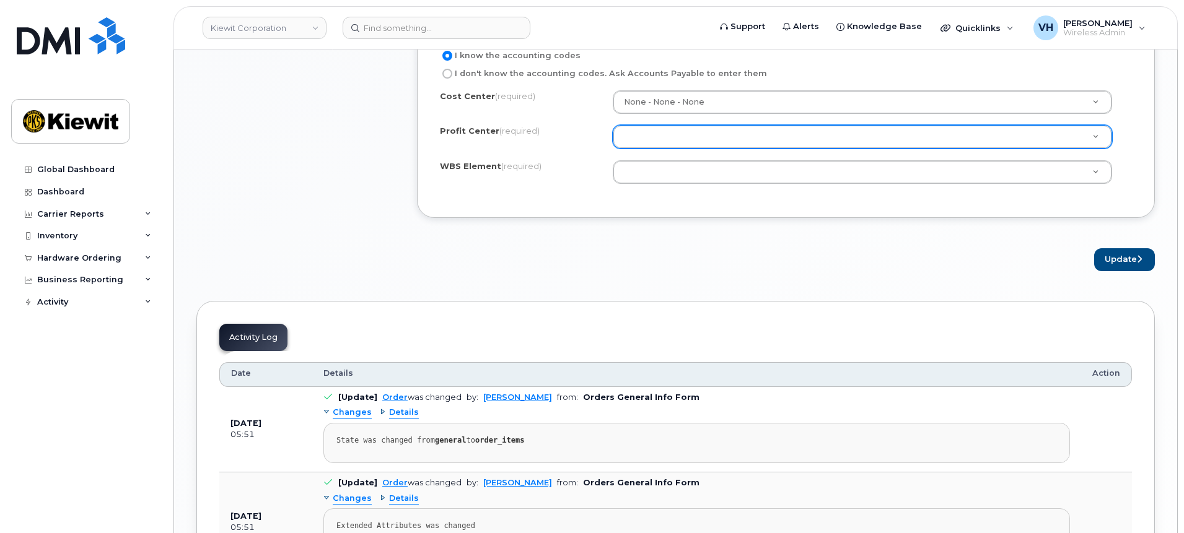
type input "n"
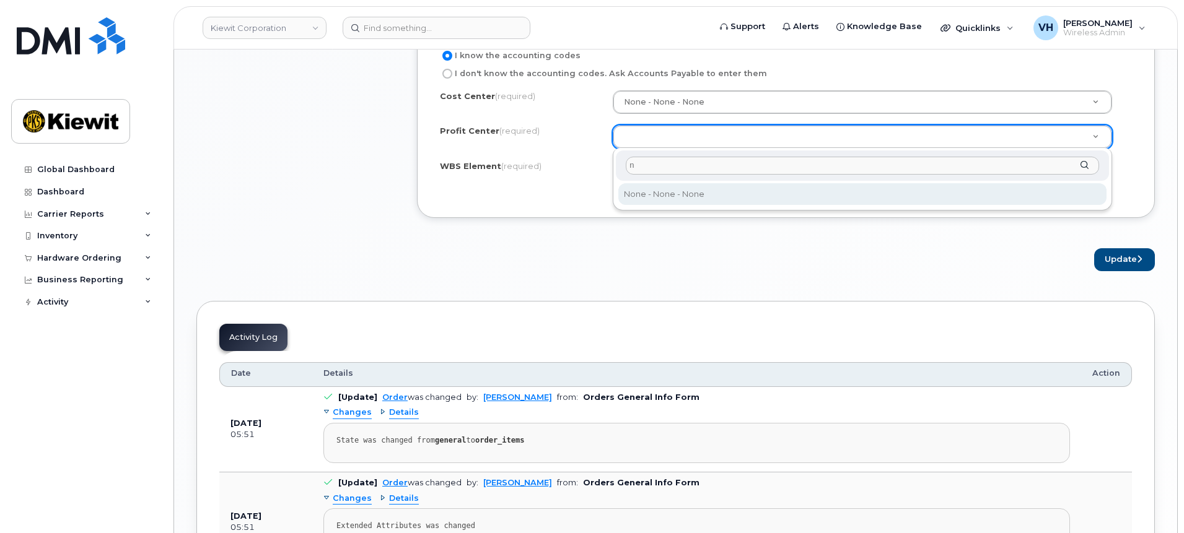
type input "n"
select select "None"
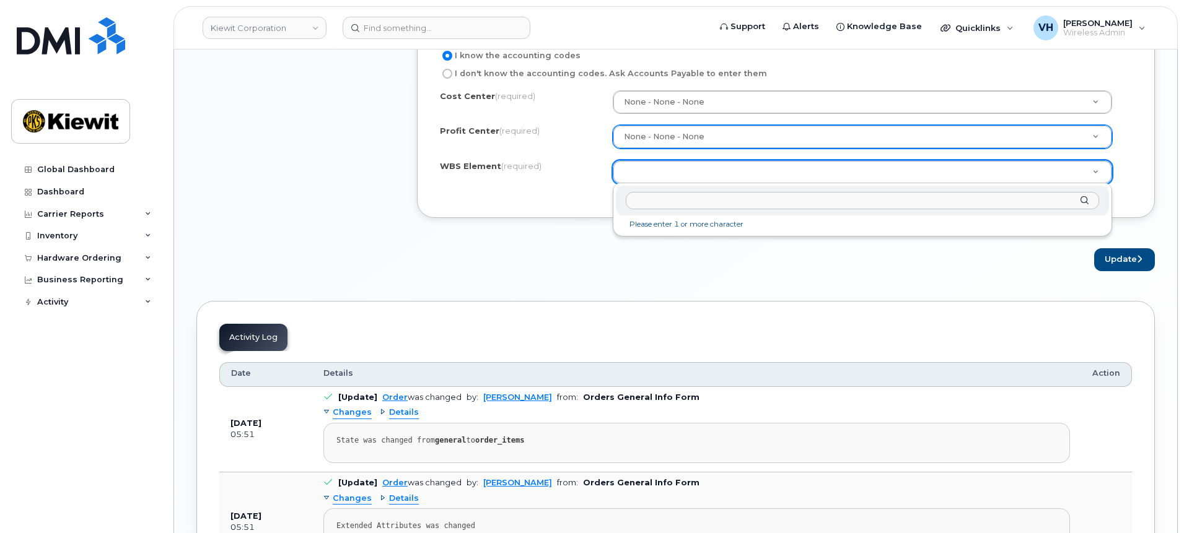
click at [757, 196] on input "text" at bounding box center [862, 201] width 473 height 18
paste input "110218.1707"
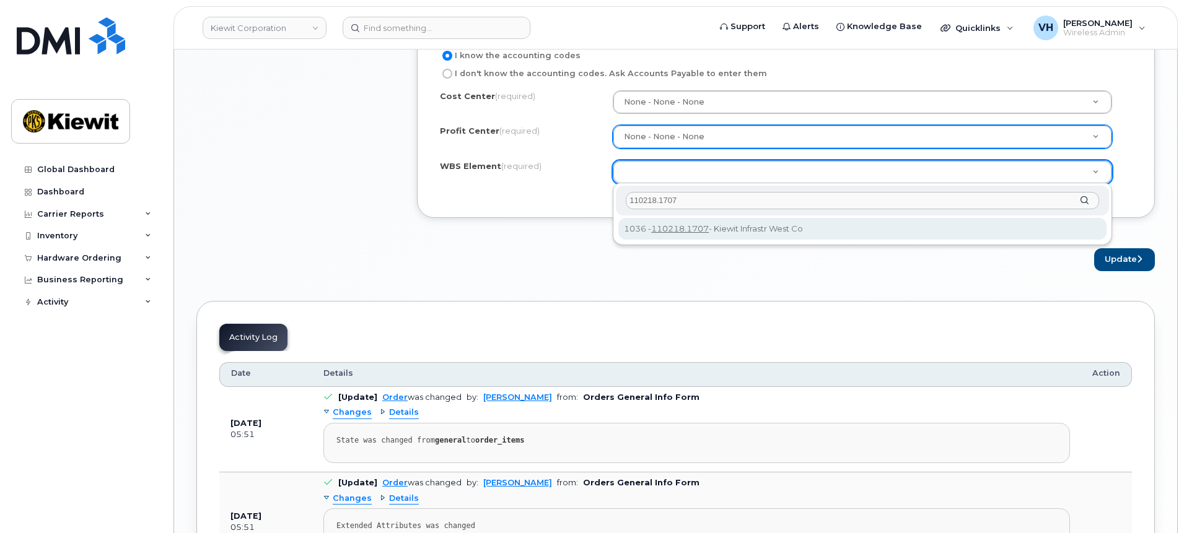
type input "110218.1707"
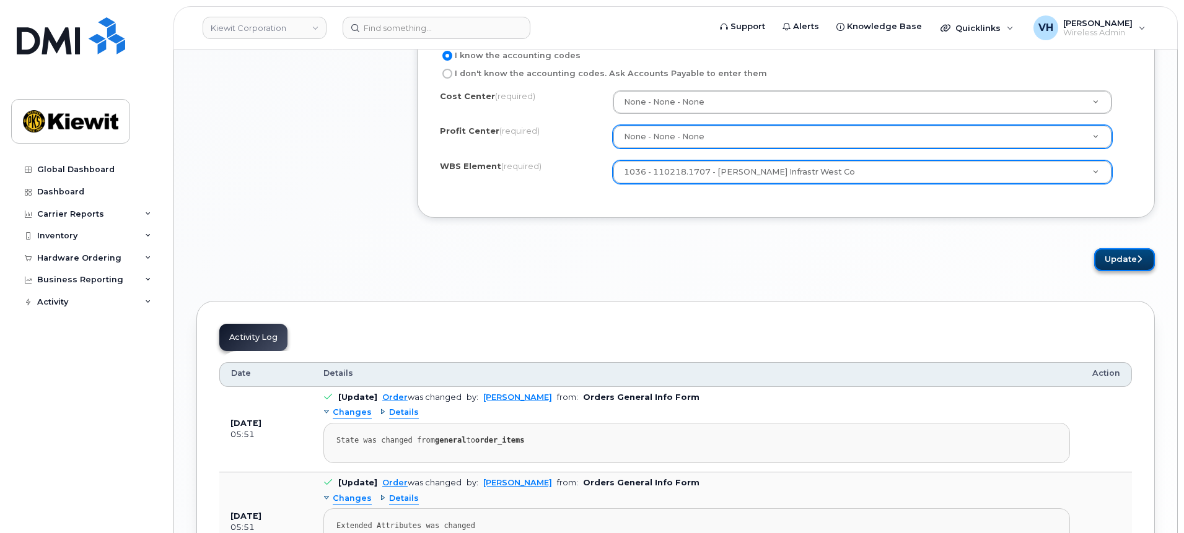
click at [1131, 266] on button "Update" at bounding box center [1124, 259] width 61 height 23
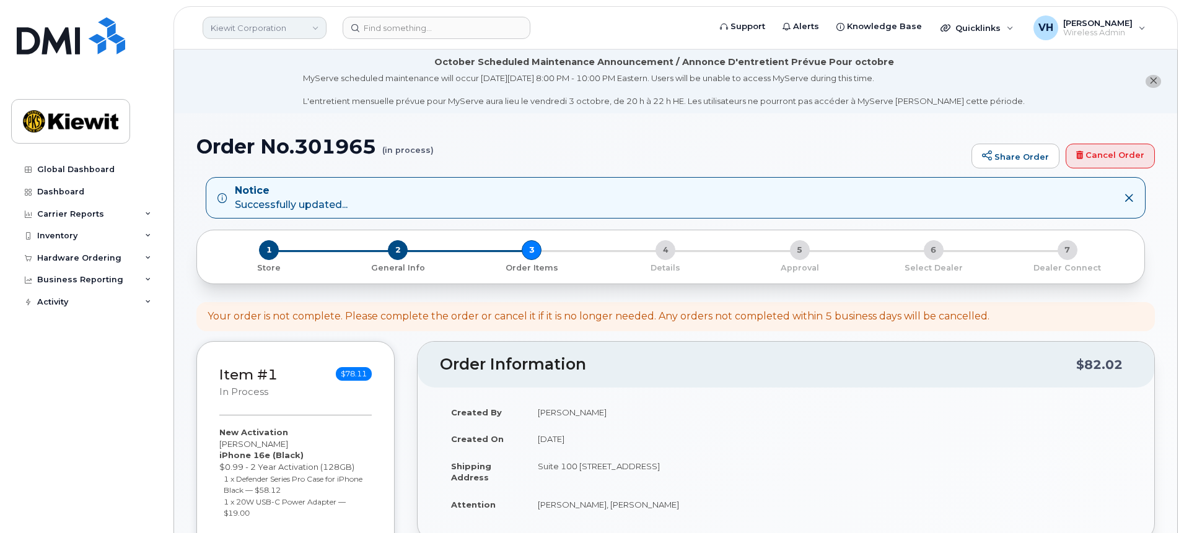
click at [316, 29] on link "Kiewit Corporation" at bounding box center [265, 28] width 124 height 22
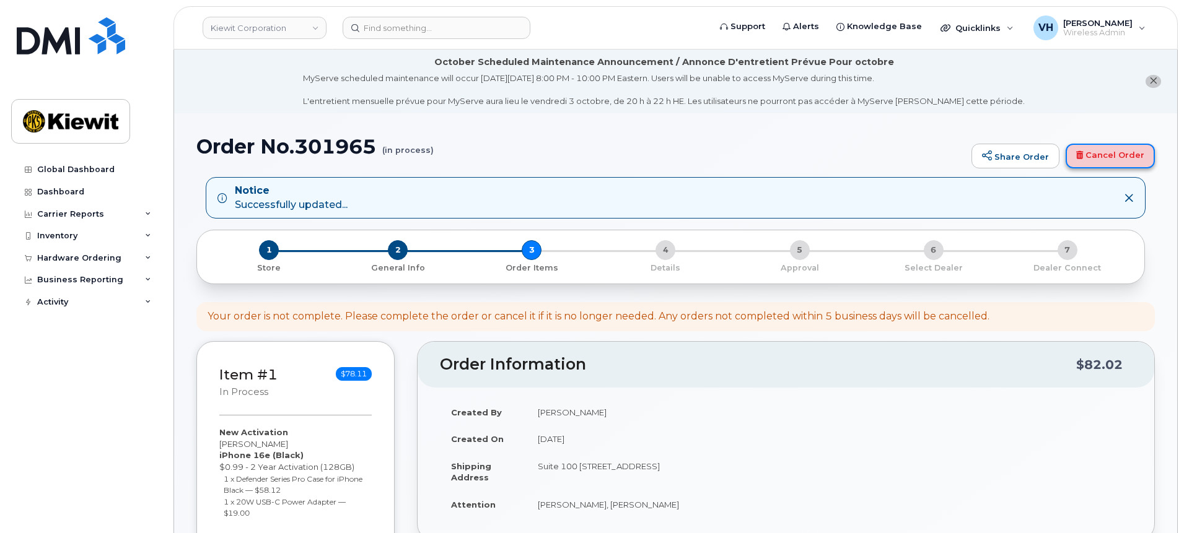
click at [1111, 154] on link "Cancel Order" at bounding box center [1109, 156] width 89 height 25
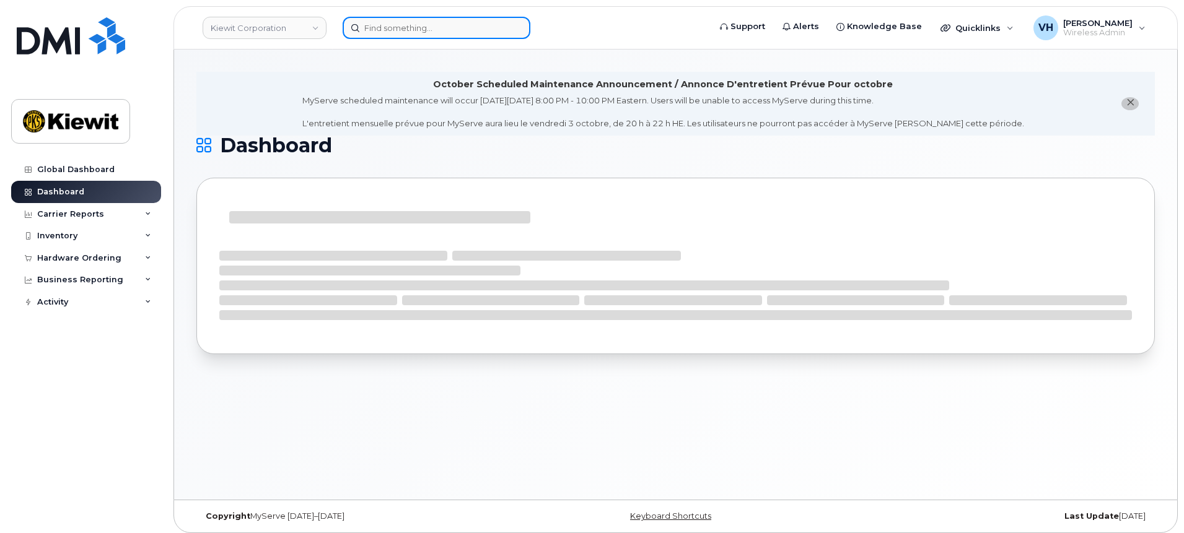
click at [388, 32] on input at bounding box center [436, 28] width 188 height 22
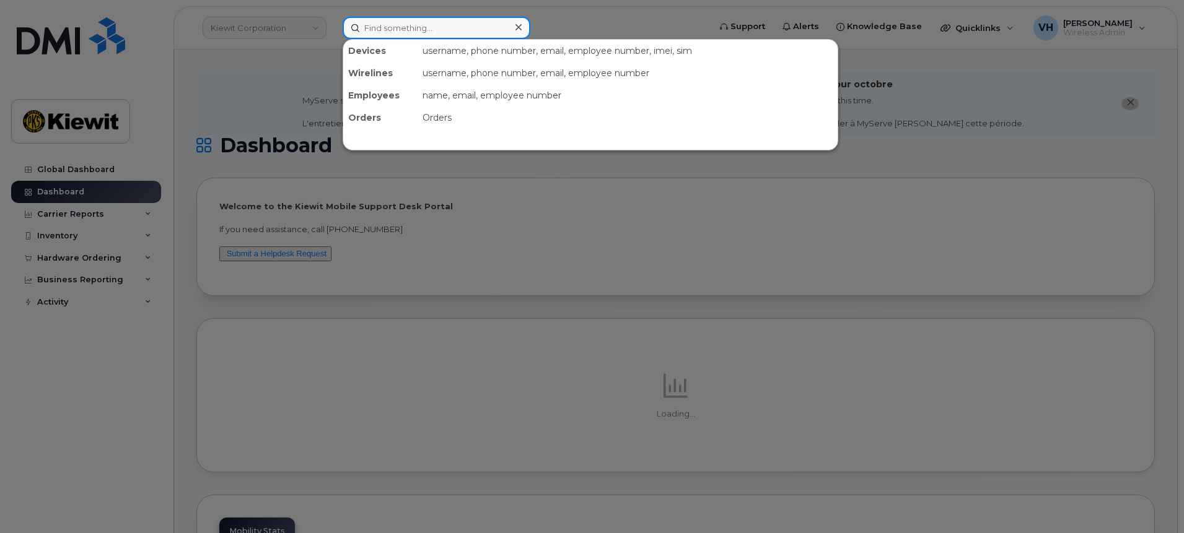
paste input "301949"
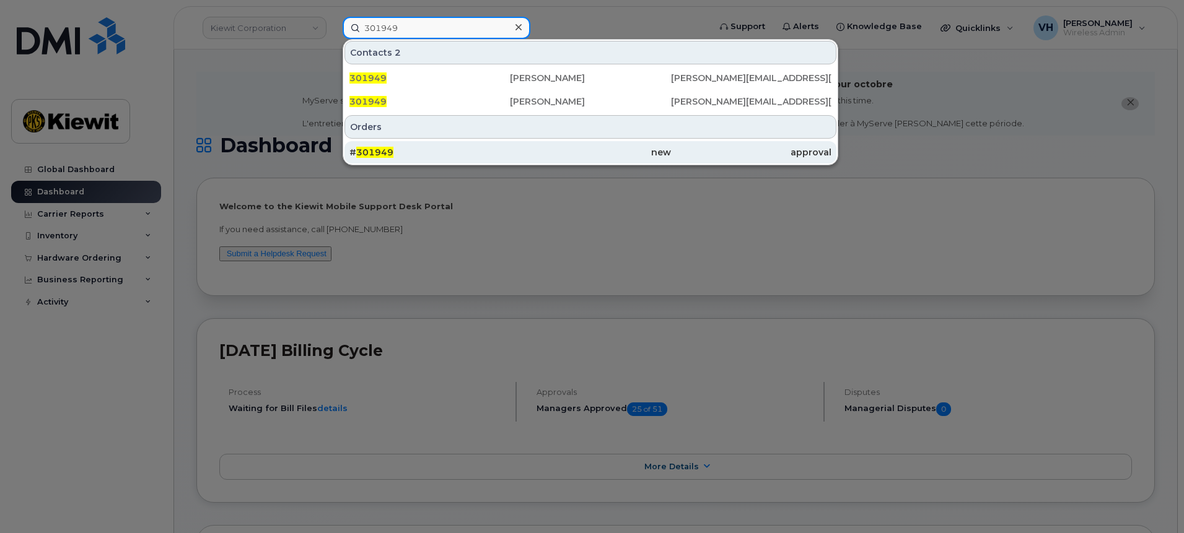
type input "301949"
click at [399, 151] on div "# 301949" at bounding box center [429, 152] width 160 height 12
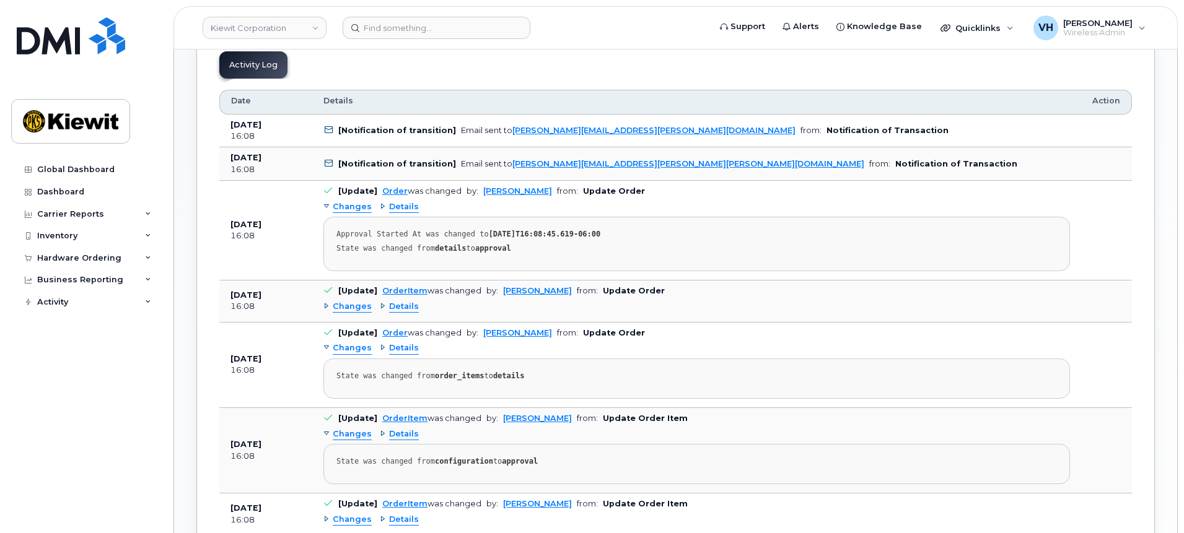
scroll to position [650, 0]
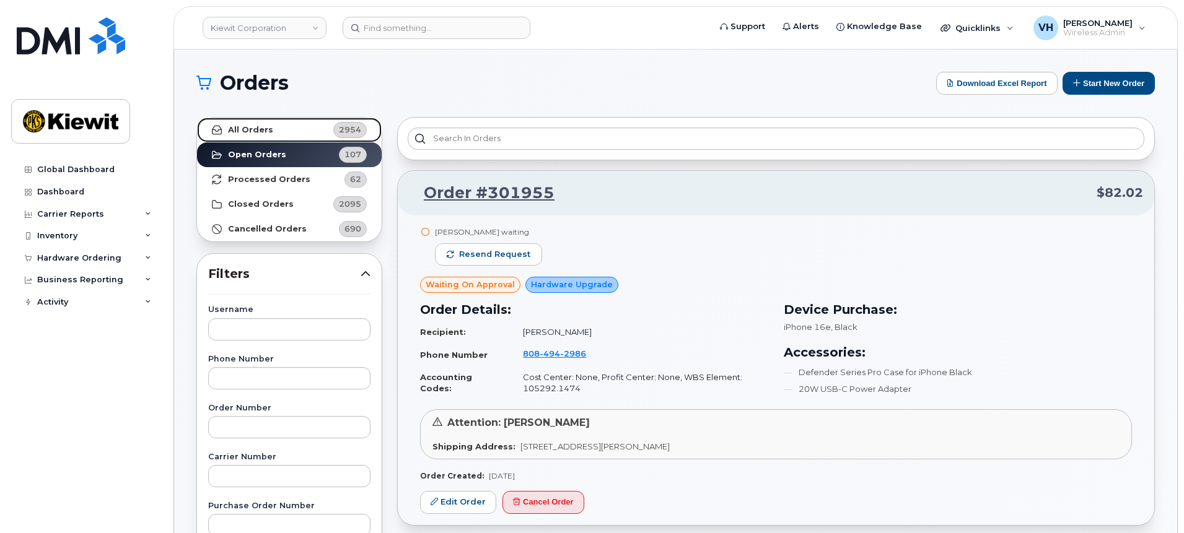
click at [246, 129] on strong "All Orders" at bounding box center [250, 130] width 45 height 10
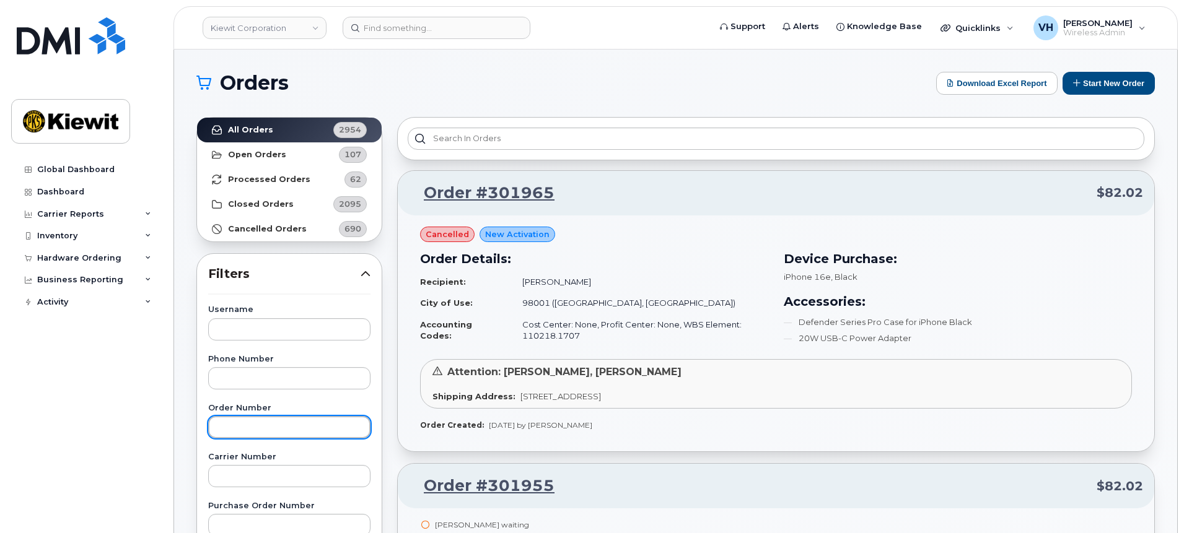
click at [240, 425] on input "text" at bounding box center [289, 427] width 162 height 22
paste input "301921"
type input "301921"
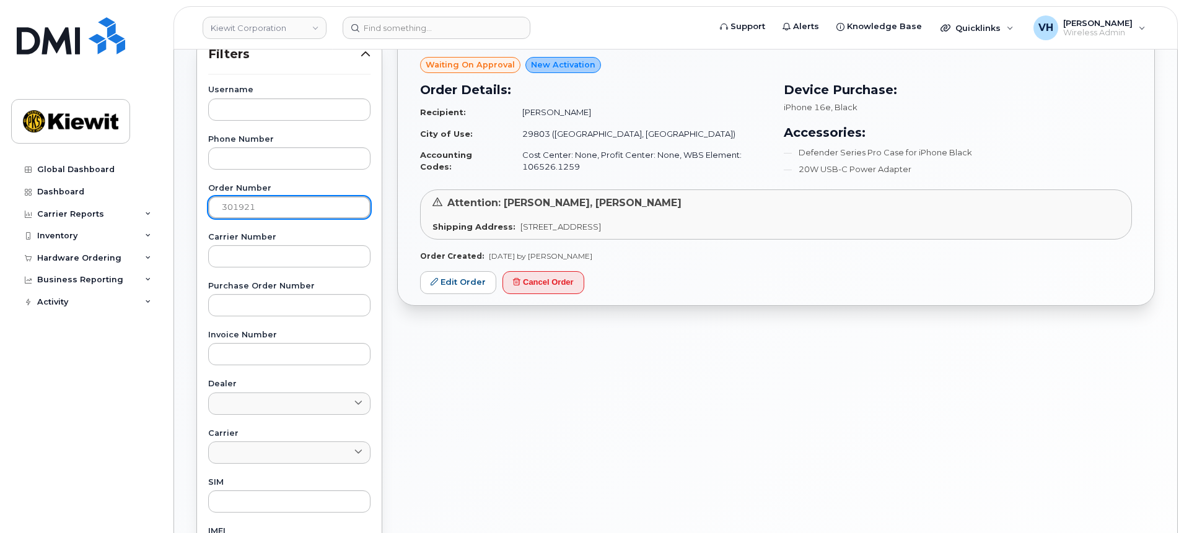
scroll to position [279, 0]
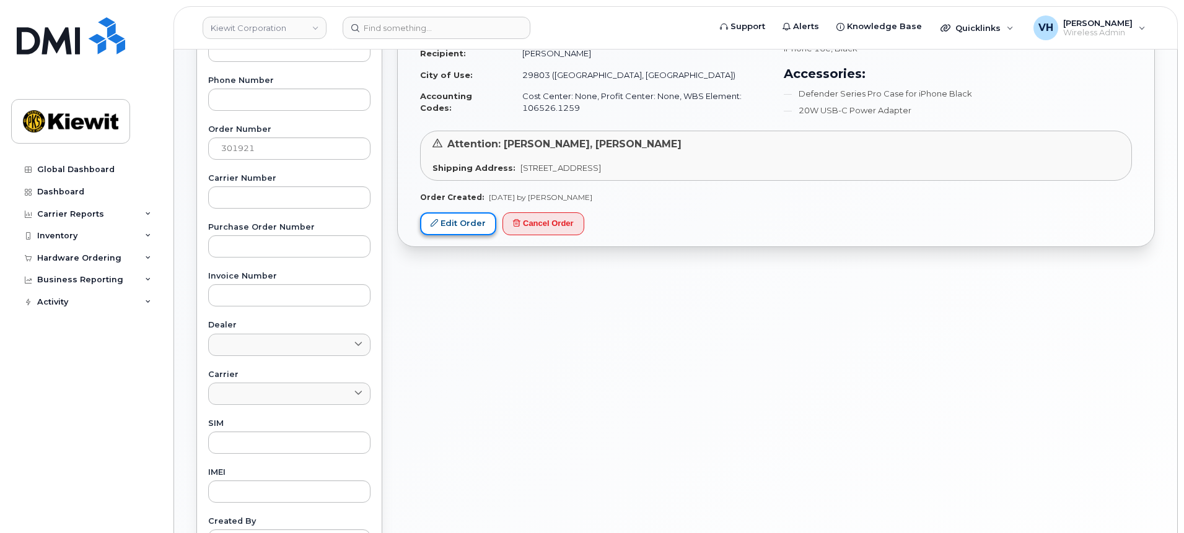
click at [448, 224] on link "Edit Order" at bounding box center [458, 223] width 76 height 23
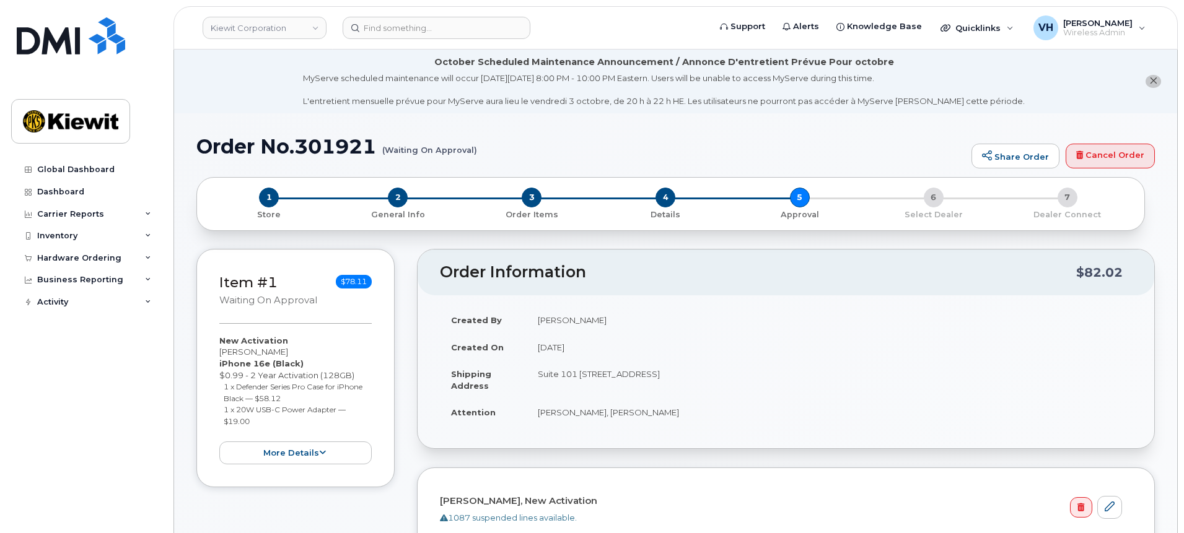
drag, startPoint x: 881, startPoint y: 307, endPoint x: 811, endPoint y: 262, distance: 83.8
click at [882, 308] on td "[PERSON_NAME]" at bounding box center [828, 320] width 605 height 27
